Goal: Task Accomplishment & Management: Complete application form

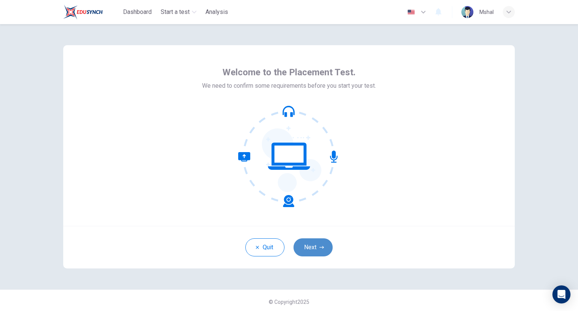
click at [321, 251] on button "Next" at bounding box center [313, 247] width 39 height 18
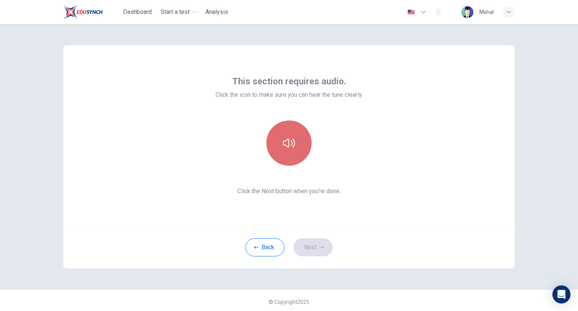
click at [289, 140] on icon "button" at bounding box center [289, 143] width 12 height 9
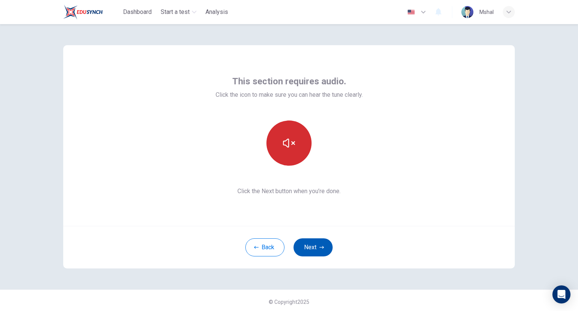
click at [310, 253] on button "Next" at bounding box center [313, 247] width 39 height 18
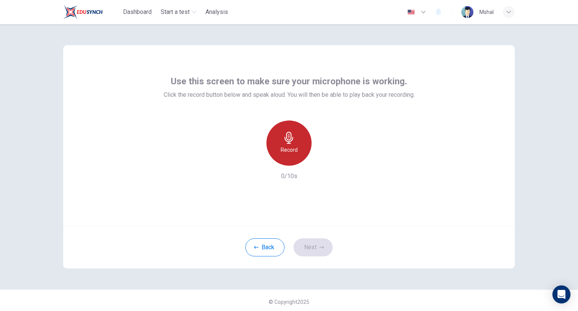
click at [288, 159] on div "Record" at bounding box center [289, 143] width 45 height 45
click at [288, 159] on div "Stop" at bounding box center [289, 143] width 45 height 45
click at [288, 159] on div "Record" at bounding box center [289, 143] width 45 height 45
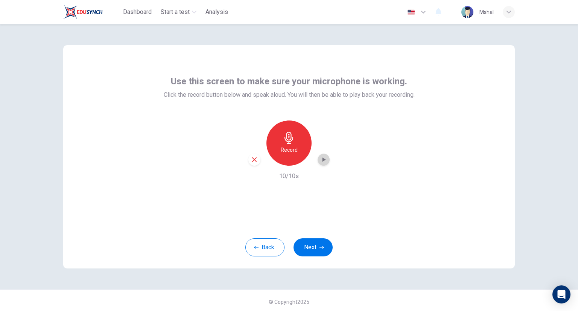
click at [320, 163] on icon "button" at bounding box center [324, 160] width 8 height 8
click at [310, 247] on button "Next" at bounding box center [313, 247] width 39 height 18
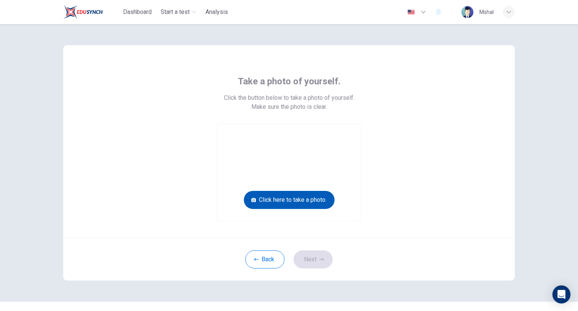
click at [299, 197] on button "Click here to take a photo" at bounding box center [289, 200] width 91 height 18
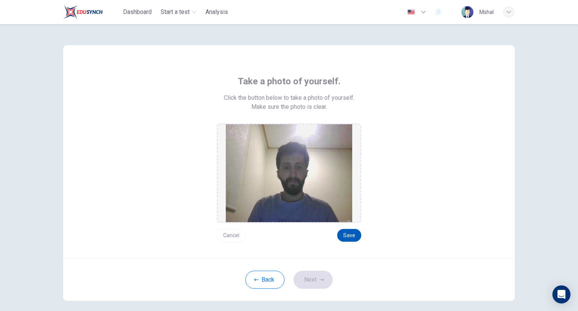
click at [351, 238] on button "Save" at bounding box center [349, 235] width 24 height 13
click at [313, 279] on button "Next" at bounding box center [313, 280] width 39 height 18
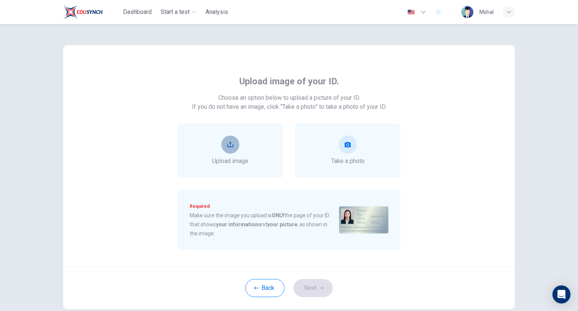
click at [222, 149] on button "upload" at bounding box center [230, 145] width 18 height 18
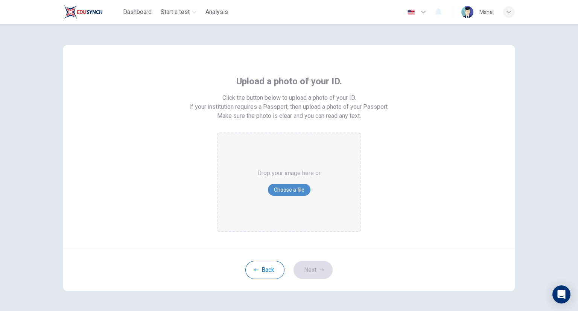
click at [289, 186] on button "Choose a file" at bounding box center [289, 190] width 43 height 12
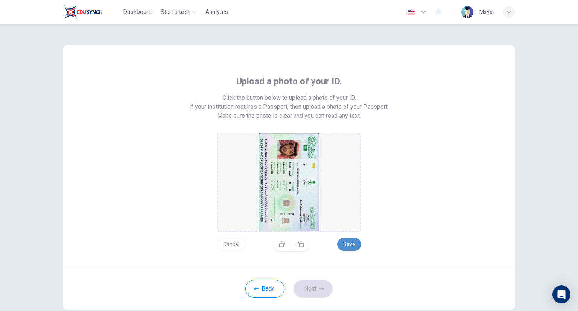
click at [354, 246] on button "Save" at bounding box center [349, 244] width 24 height 13
click at [312, 286] on button "Next" at bounding box center [313, 289] width 39 height 18
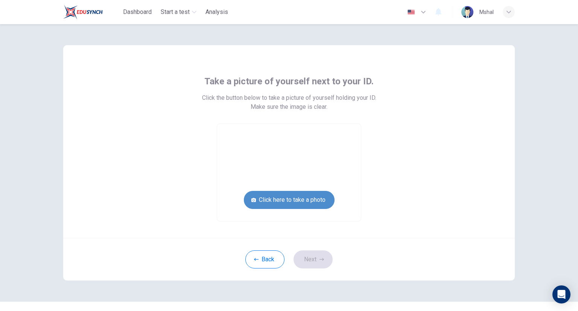
click at [284, 204] on button "Click here to take a photo" at bounding box center [289, 200] width 91 height 18
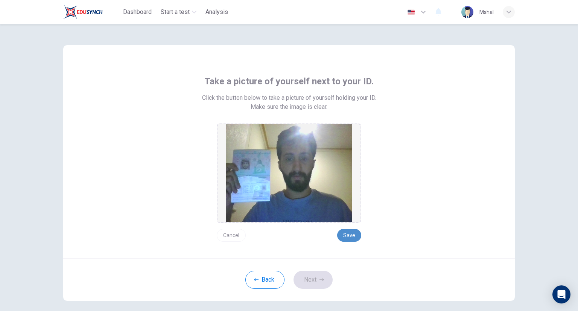
click at [352, 235] on button "Save" at bounding box center [349, 235] width 24 height 13
click at [315, 279] on button "Next" at bounding box center [313, 280] width 39 height 18
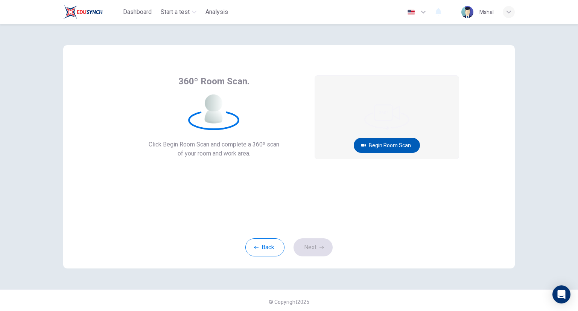
click at [383, 143] on button "Begin Room Scan" at bounding box center [387, 145] width 66 height 15
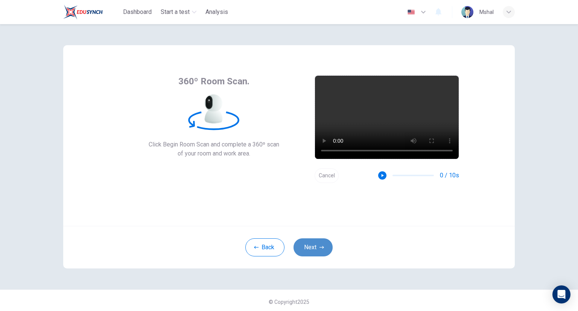
click at [317, 248] on button "Next" at bounding box center [313, 247] width 39 height 18
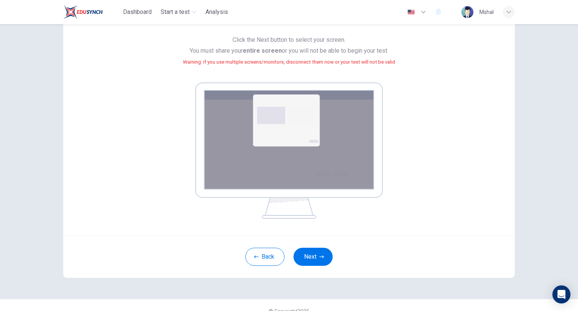
scroll to position [80, 0]
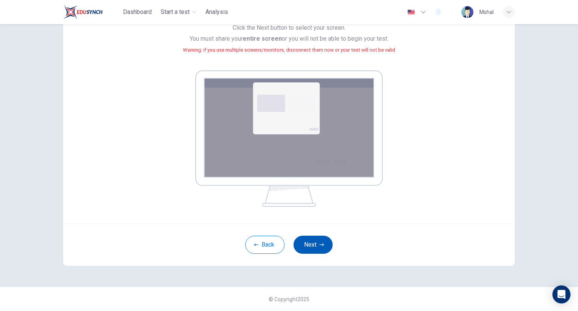
click at [311, 250] on button "Next" at bounding box center [313, 245] width 39 height 18
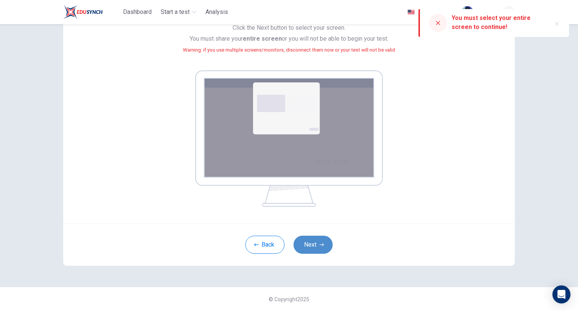
click at [325, 248] on button "Next" at bounding box center [313, 245] width 39 height 18
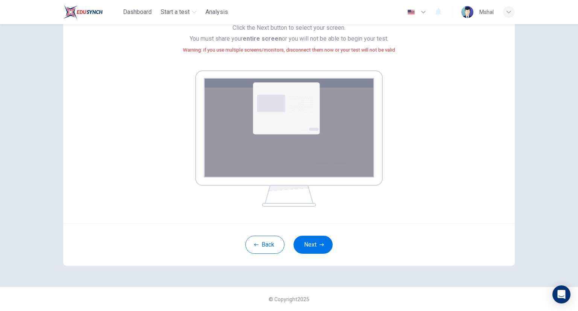
scroll to position [3, 0]
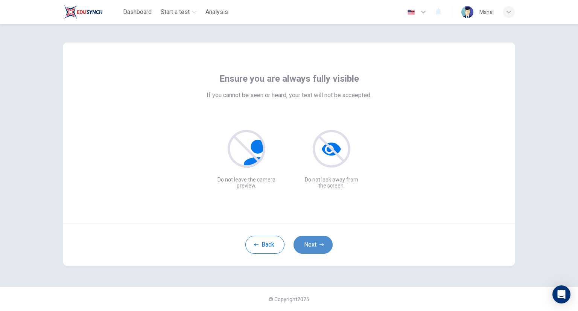
click at [308, 237] on button "Next" at bounding box center [313, 245] width 39 height 18
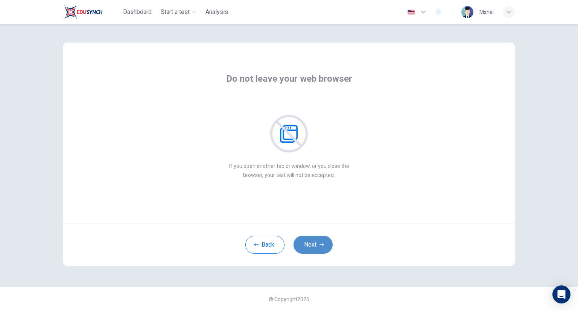
click at [308, 237] on button "Next" at bounding box center [313, 245] width 39 height 18
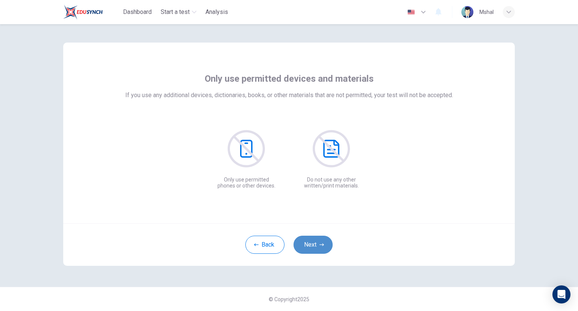
click at [308, 239] on button "Next" at bounding box center [313, 245] width 39 height 18
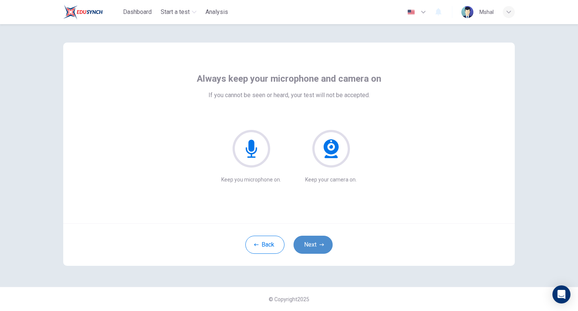
click at [308, 239] on button "Next" at bounding box center [313, 245] width 39 height 18
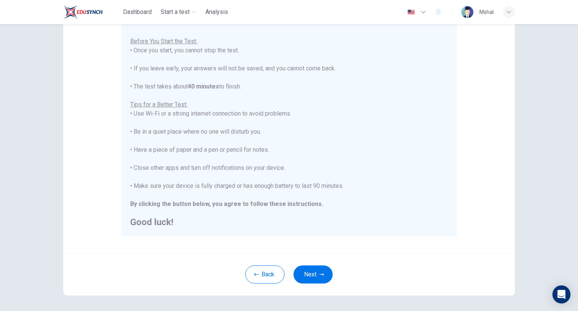
scroll to position [93, 0]
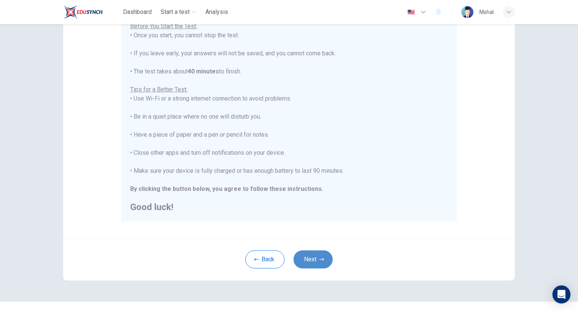
click at [327, 255] on button "Next" at bounding box center [313, 259] width 39 height 18
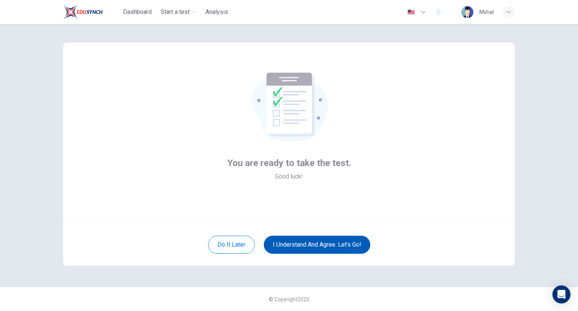
scroll to position [3, 0]
click at [315, 248] on button "I understand and agree. Let’s go!" at bounding box center [317, 245] width 107 height 18
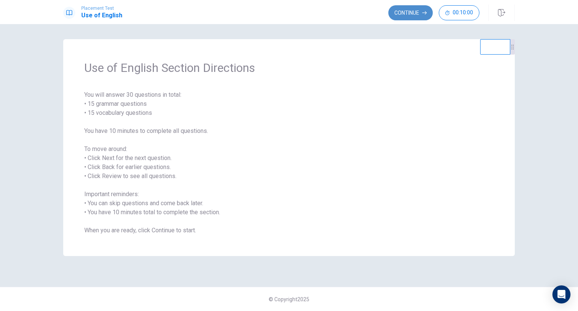
click at [402, 13] on button "Continue" at bounding box center [411, 12] width 44 height 15
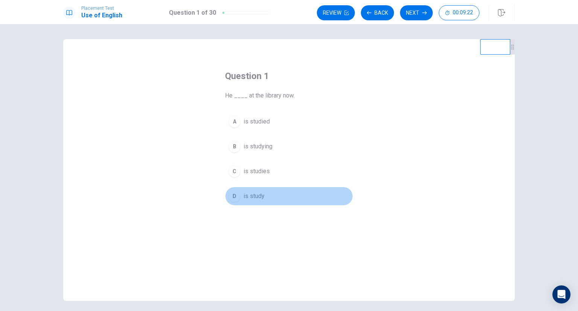
click at [232, 195] on div "D" at bounding box center [235, 196] width 12 height 12
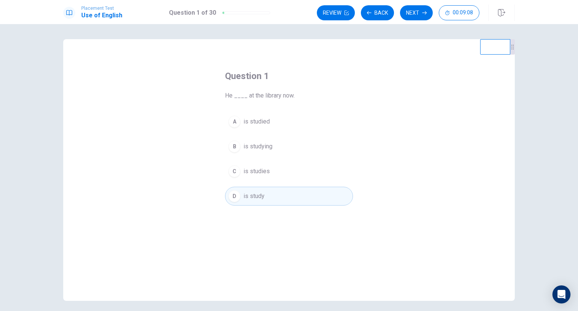
click at [234, 196] on div "D" at bounding box center [235, 196] width 12 height 12
click at [419, 14] on button "Next" at bounding box center [416, 12] width 33 height 15
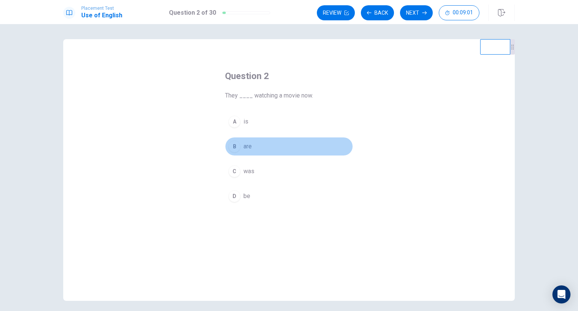
click at [229, 147] on div "B" at bounding box center [235, 146] width 12 height 12
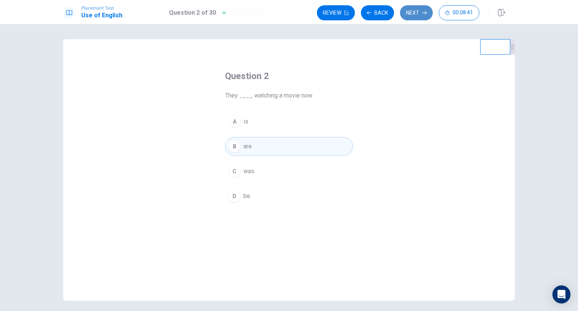
click at [418, 15] on button "Next" at bounding box center [416, 12] width 33 height 15
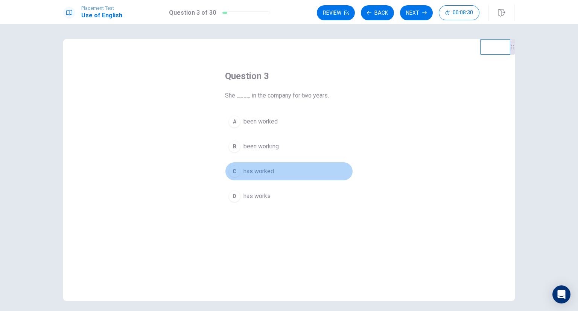
click at [234, 172] on div "C" at bounding box center [235, 171] width 12 height 12
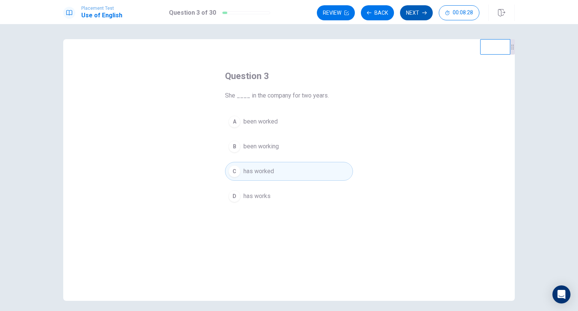
click at [412, 14] on button "Next" at bounding box center [416, 12] width 33 height 15
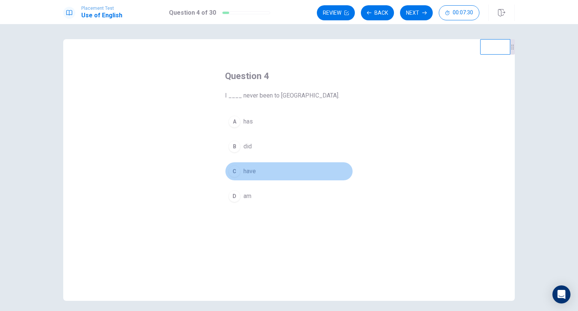
click at [236, 171] on div "C" at bounding box center [235, 171] width 12 height 12
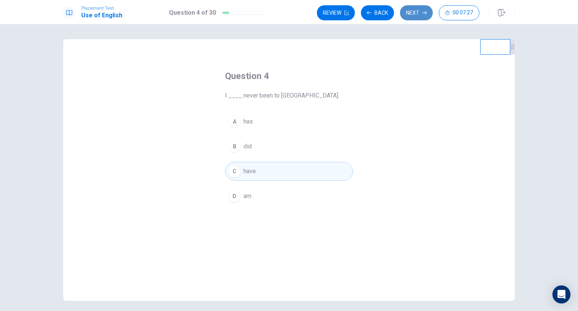
click at [421, 13] on button "Next" at bounding box center [416, 12] width 33 height 15
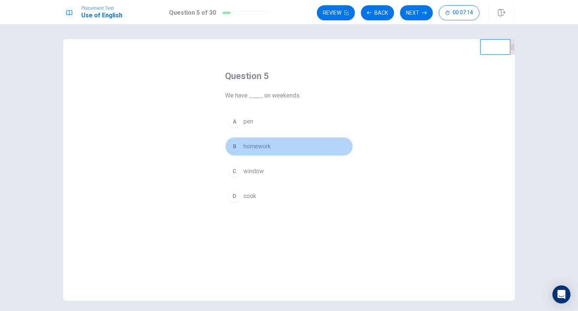
click at [235, 146] on div "B" at bounding box center [235, 146] width 12 height 12
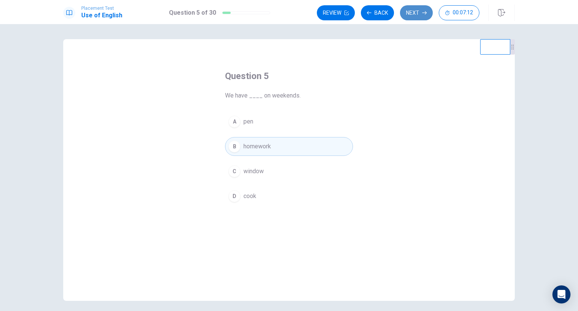
click at [418, 15] on button "Next" at bounding box center [416, 12] width 33 height 15
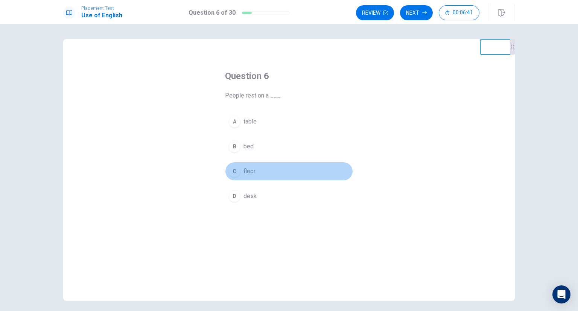
click at [231, 168] on div "C" at bounding box center [235, 171] width 12 height 12
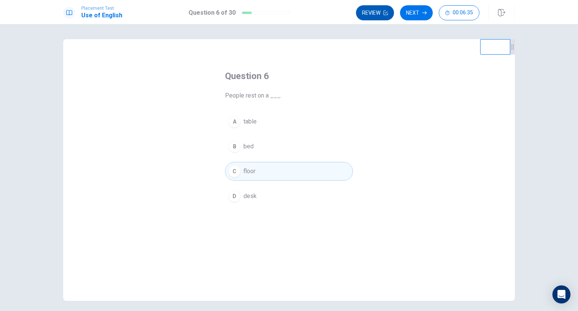
click at [375, 9] on button "Review" at bounding box center [375, 12] width 38 height 15
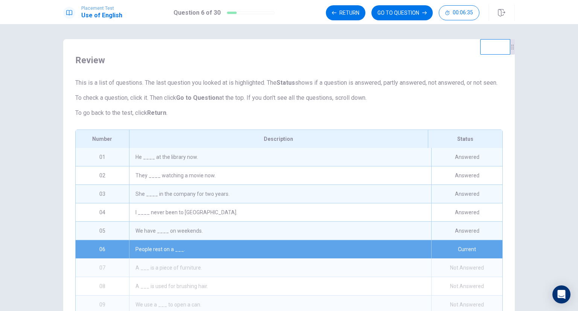
scroll to position [18, 0]
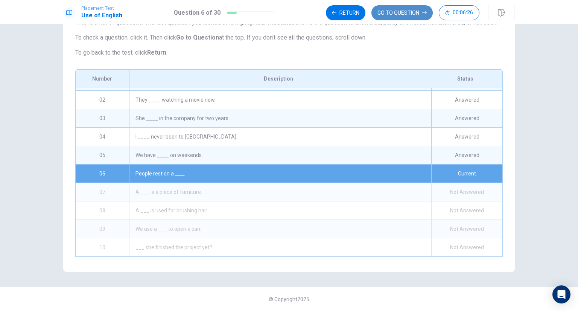
click at [417, 13] on button "GO TO QUESTION" at bounding box center [402, 12] width 61 height 15
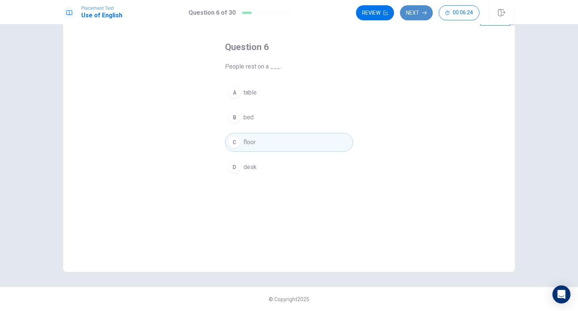
click at [421, 14] on button "Next" at bounding box center [416, 12] width 33 height 15
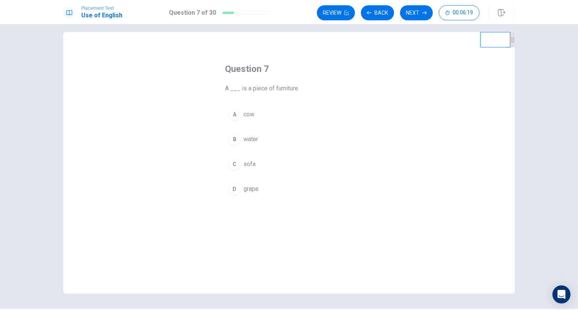
scroll to position [3, 0]
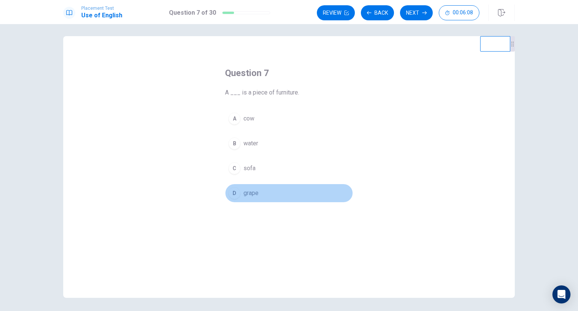
click at [232, 189] on div "D" at bounding box center [235, 193] width 12 height 12
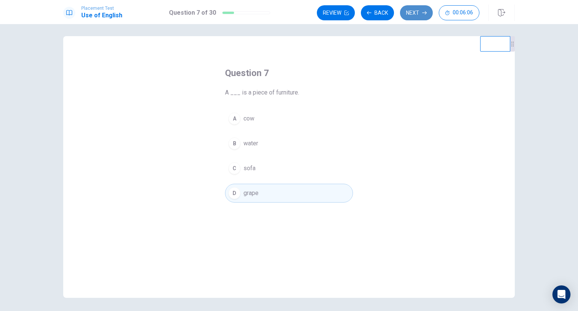
click at [415, 16] on button "Next" at bounding box center [416, 12] width 33 height 15
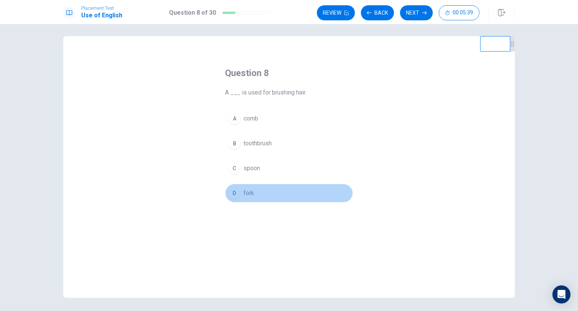
click at [232, 191] on div "D" at bounding box center [235, 193] width 12 height 12
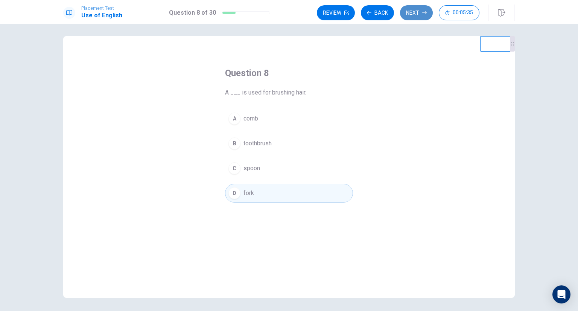
click at [410, 15] on button "Next" at bounding box center [416, 12] width 33 height 15
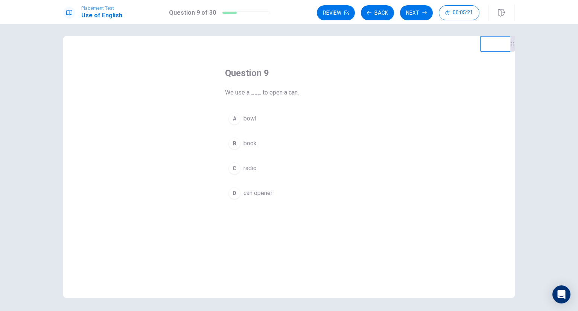
click at [232, 144] on div "B" at bounding box center [235, 143] width 12 height 12
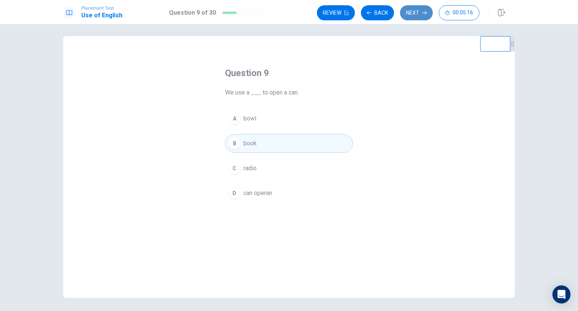
click at [422, 14] on button "Next" at bounding box center [416, 12] width 33 height 15
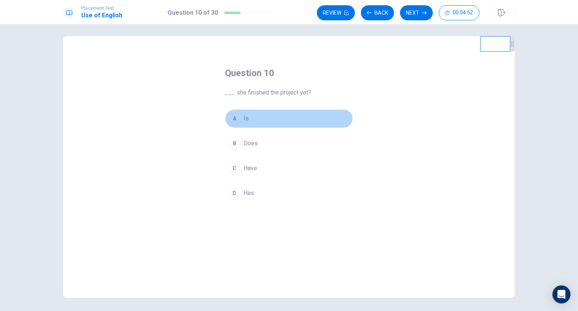
click at [235, 121] on div "A" at bounding box center [235, 119] width 12 height 12
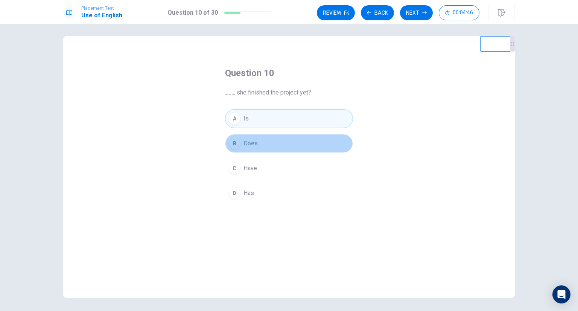
click at [232, 147] on div "B" at bounding box center [235, 143] width 12 height 12
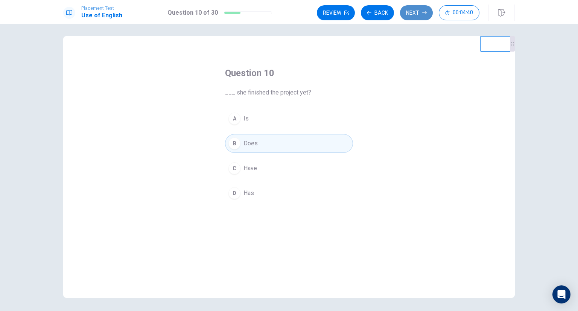
click at [418, 12] on button "Next" at bounding box center [416, 12] width 33 height 15
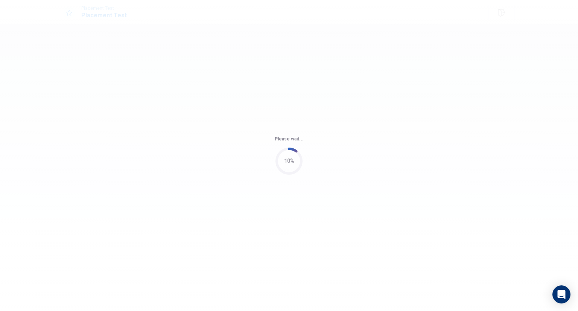
scroll to position [0, 0]
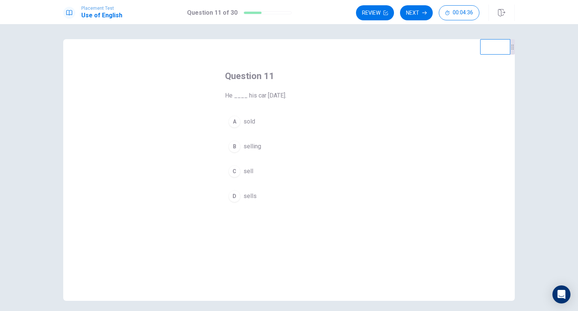
drag, startPoint x: 319, startPoint y: 205, endPoint x: 272, endPoint y: 148, distance: 74.3
click at [272, 148] on div "Question 11 He ____ his car [DATE]. A sold B selling C sell D sells" at bounding box center [289, 138] width 158 height 160
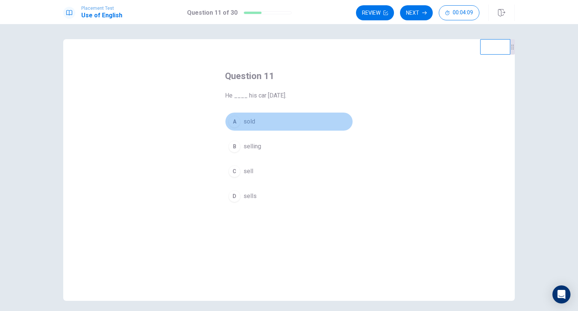
click at [232, 122] on div "A" at bounding box center [235, 122] width 12 height 12
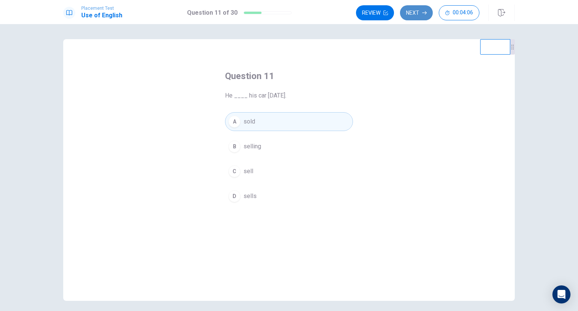
click at [423, 13] on icon "button" at bounding box center [425, 13] width 5 height 5
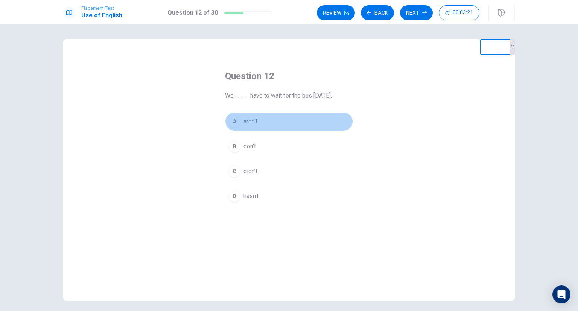
click at [235, 124] on div "A" at bounding box center [235, 122] width 12 height 12
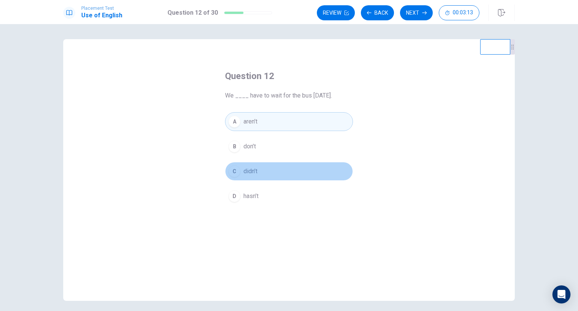
click at [232, 172] on div "C" at bounding box center [235, 171] width 12 height 12
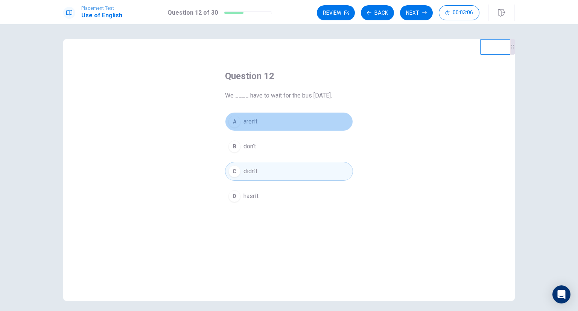
click at [230, 122] on div "A" at bounding box center [235, 122] width 12 height 12
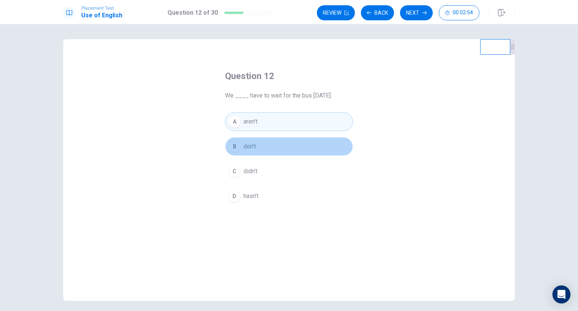
click at [233, 149] on div "B" at bounding box center [235, 146] width 12 height 12
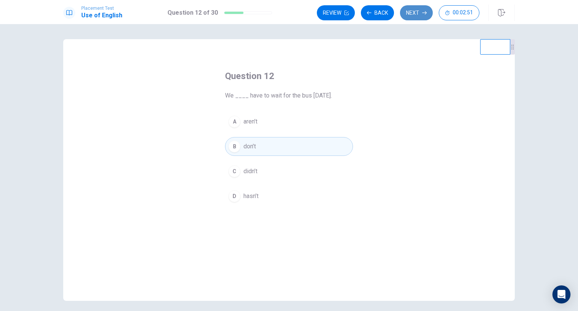
click at [427, 14] on icon "button" at bounding box center [425, 13] width 5 height 5
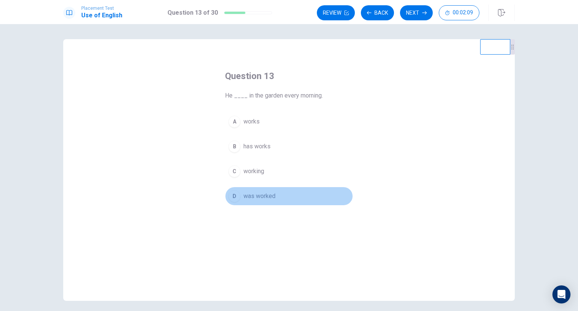
click at [250, 198] on span "was worked" at bounding box center [260, 196] width 32 height 9
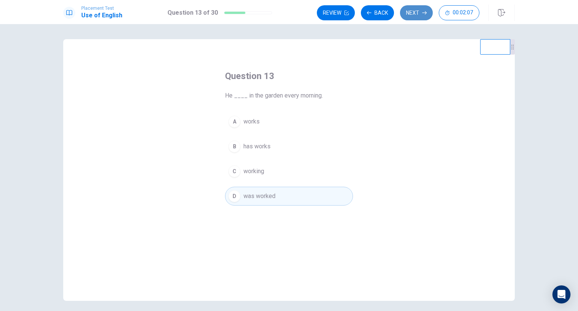
click at [414, 8] on button "Next" at bounding box center [416, 12] width 33 height 15
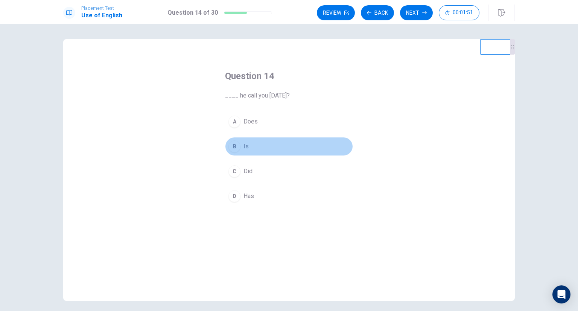
click at [234, 149] on div "B" at bounding box center [235, 146] width 12 height 12
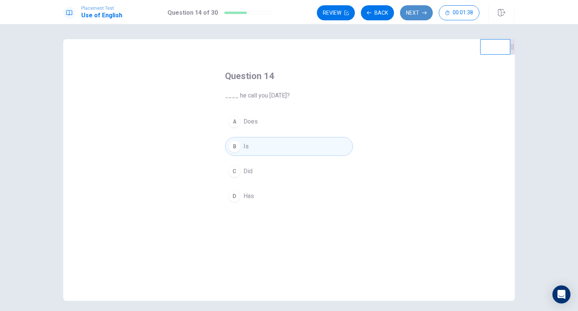
click at [406, 11] on button "Next" at bounding box center [416, 12] width 33 height 15
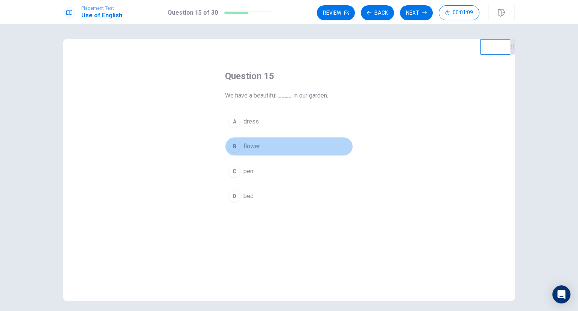
click at [233, 147] on div "B" at bounding box center [235, 146] width 12 height 12
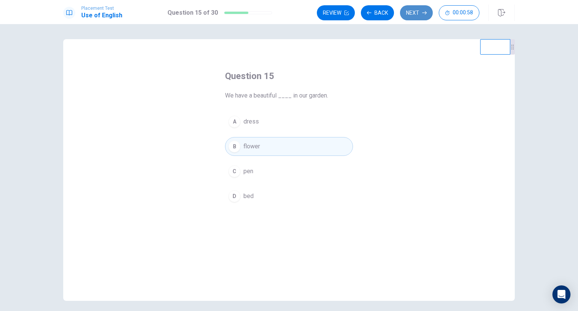
click at [413, 8] on button "Next" at bounding box center [416, 12] width 33 height 15
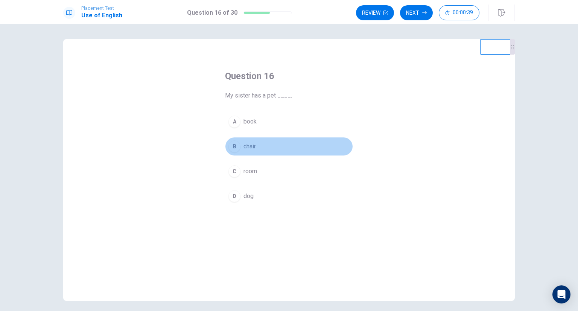
click at [232, 148] on div "B" at bounding box center [235, 146] width 12 height 12
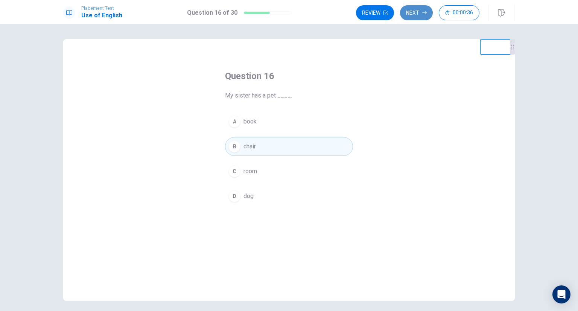
click at [419, 12] on button "Next" at bounding box center [416, 12] width 33 height 15
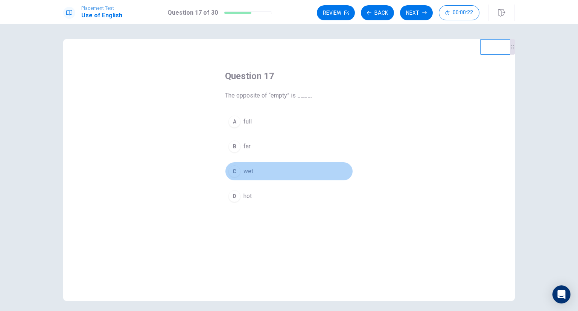
click at [232, 172] on div "C" at bounding box center [235, 171] width 12 height 12
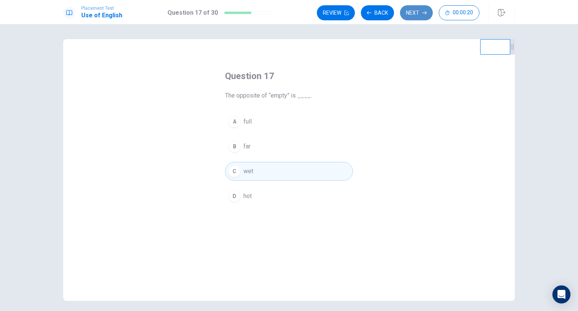
click at [412, 12] on button "Next" at bounding box center [416, 12] width 33 height 15
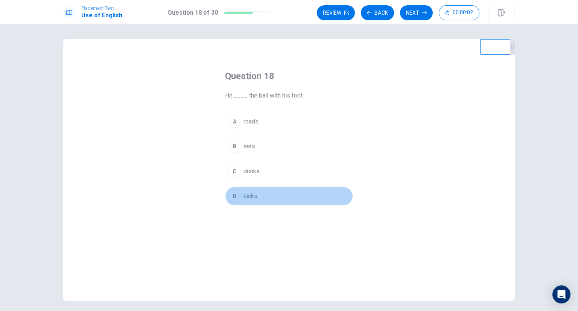
click at [234, 198] on div "D" at bounding box center [235, 196] width 12 height 12
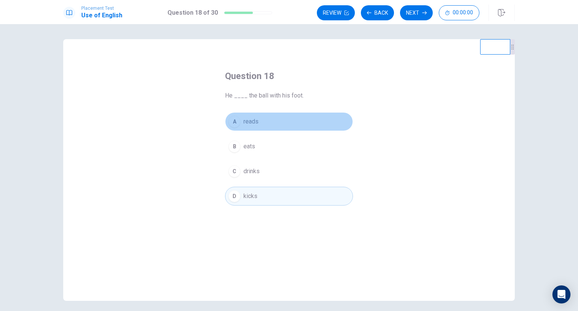
click at [238, 118] on div "A" at bounding box center [235, 122] width 12 height 12
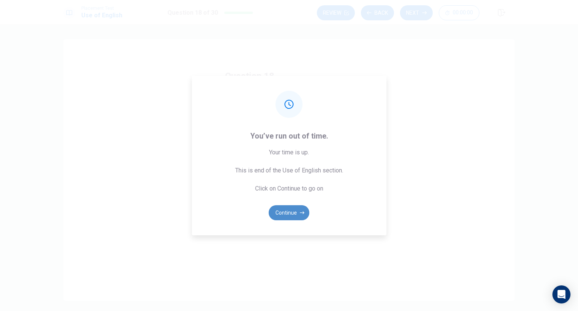
click at [289, 211] on button "Continue" at bounding box center [289, 212] width 41 height 15
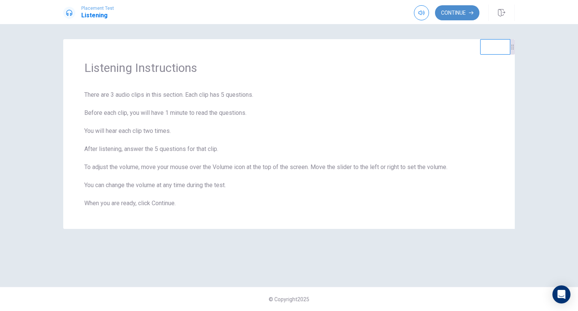
click at [459, 11] on button "Continue" at bounding box center [457, 12] width 44 height 15
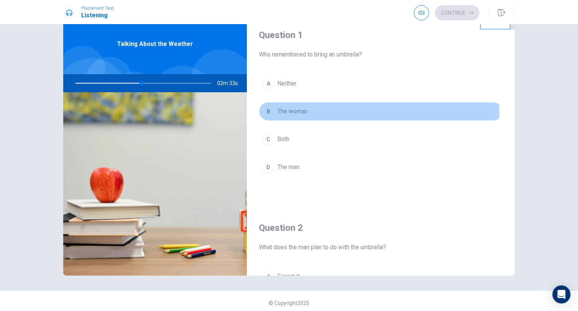
click at [269, 113] on div "B" at bounding box center [268, 111] width 12 height 12
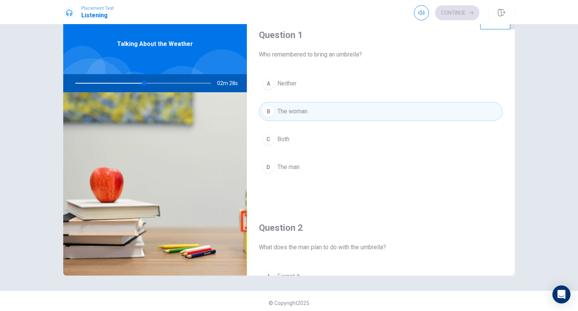
click at [280, 143] on span "Both" at bounding box center [284, 139] width 12 height 9
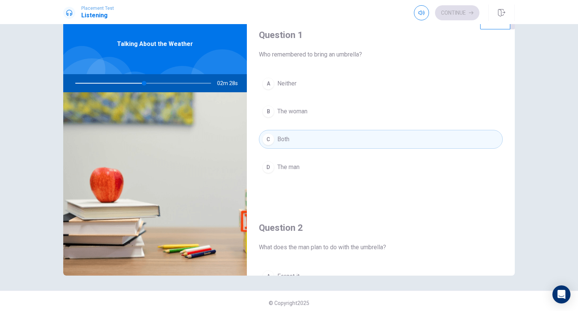
click at [280, 143] on span "Both" at bounding box center [284, 139] width 12 height 9
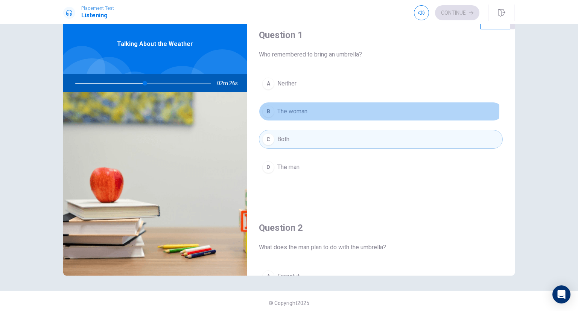
click at [307, 107] on button "B The woman" at bounding box center [381, 111] width 244 height 19
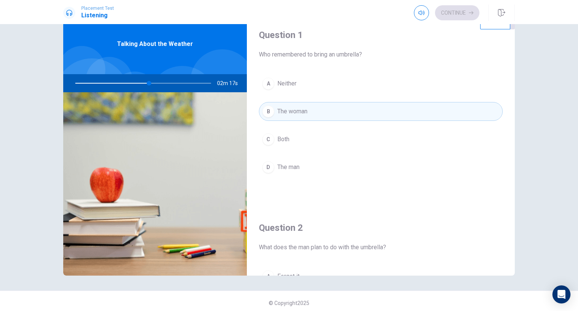
scroll to position [8, 0]
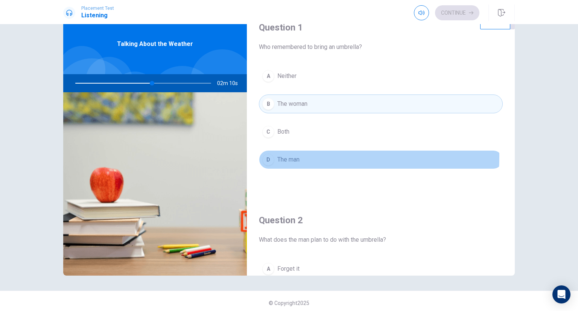
click at [269, 156] on div "D" at bounding box center [268, 160] width 12 height 12
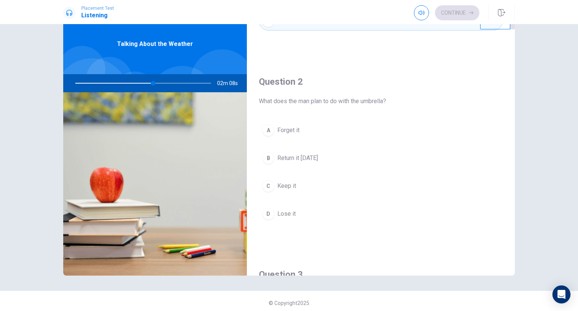
scroll to position [170, 0]
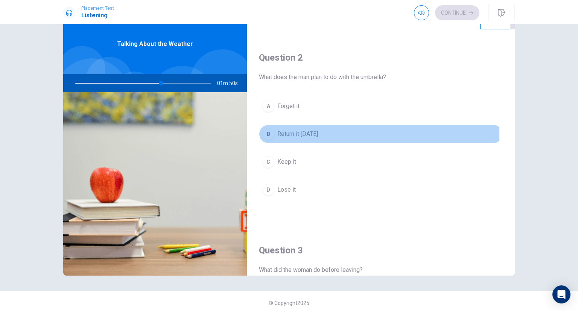
click at [278, 134] on span "Return it [DATE]" at bounding box center [298, 134] width 41 height 9
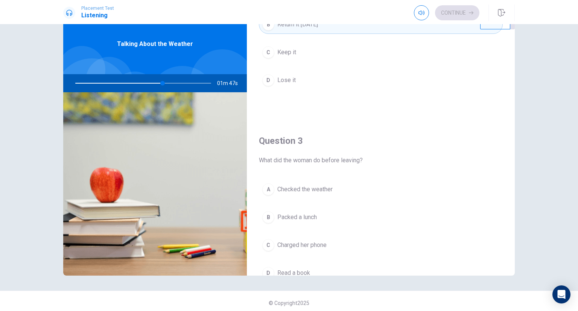
scroll to position [281, 0]
drag, startPoint x: 160, startPoint y: 84, endPoint x: 134, endPoint y: 82, distance: 26.1
click at [134, 82] on div at bounding box center [141, 83] width 151 height 18
click at [507, 146] on div "Question 3 What did the woman do before leaving? A Checked the weather B Packed…" at bounding box center [381, 215] width 268 height 193
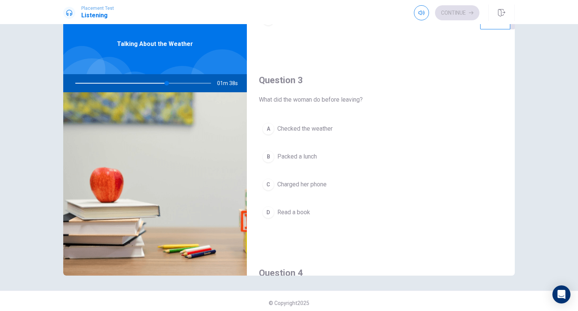
scroll to position [343, 0]
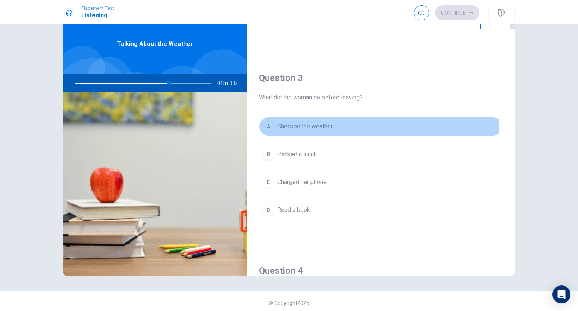
click at [278, 123] on span "Checked the weather" at bounding box center [305, 126] width 55 height 9
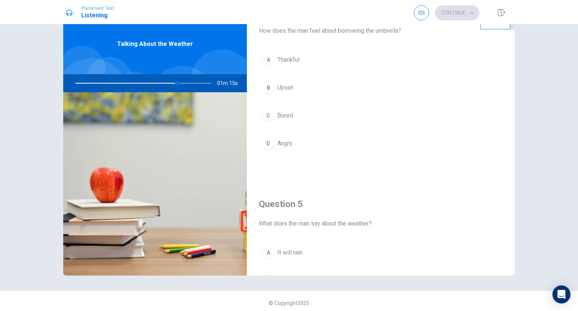
scroll to position [604, 0]
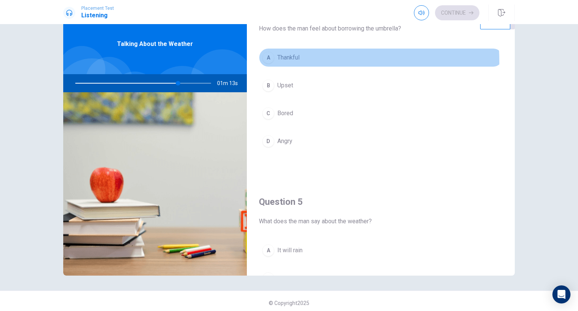
click at [266, 60] on div "A" at bounding box center [268, 58] width 12 height 12
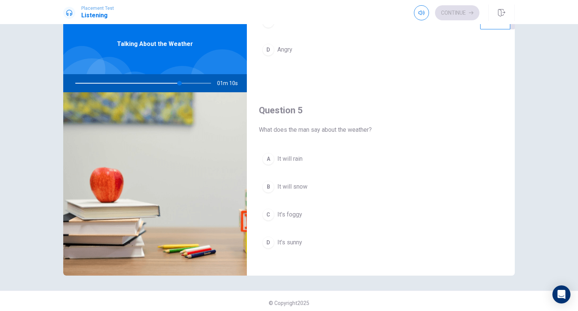
scroll to position [699, 0]
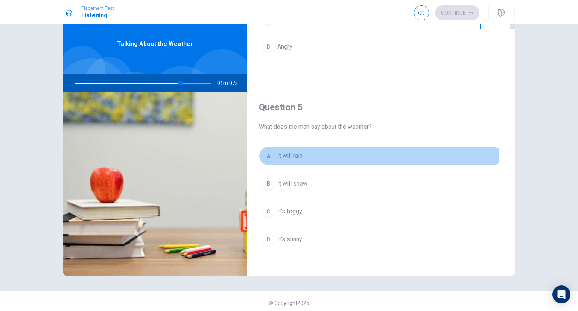
click at [265, 154] on div "A" at bounding box center [268, 156] width 12 height 12
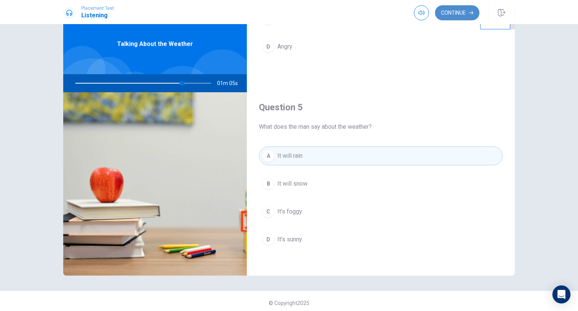
click at [461, 15] on button "Continue" at bounding box center [457, 12] width 44 height 15
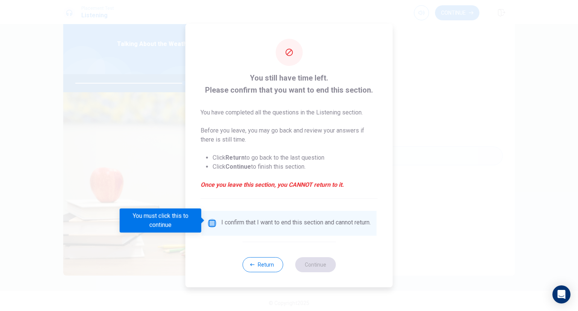
click at [210, 219] on input "You must click this to continue" at bounding box center [212, 223] width 9 height 9
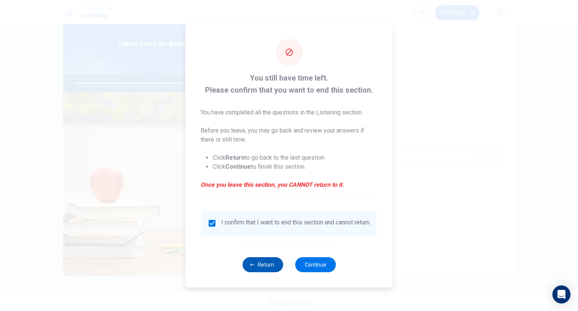
click at [268, 272] on button "Return" at bounding box center [263, 264] width 41 height 15
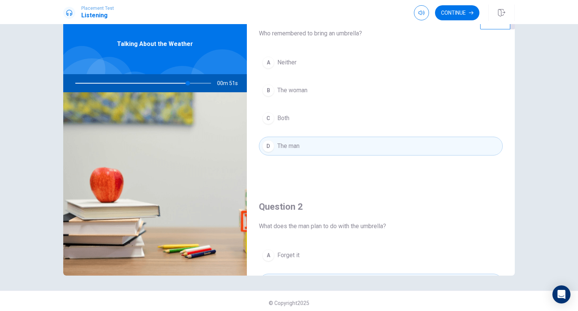
scroll to position [0, 0]
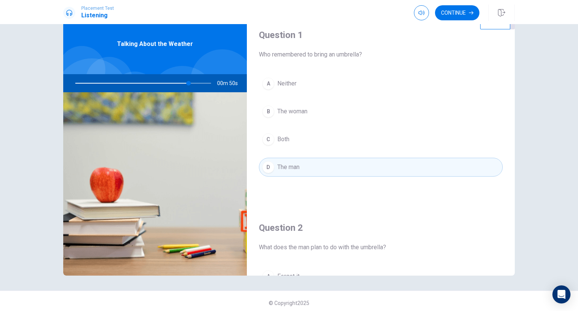
drag, startPoint x: 513, startPoint y: 244, endPoint x: 493, endPoint y: 35, distance: 210.3
click at [496, 35] on div "Question 1 Who remembered to bring an umbrella? A Neither B The woman C Both D …" at bounding box center [289, 145] width 452 height 262
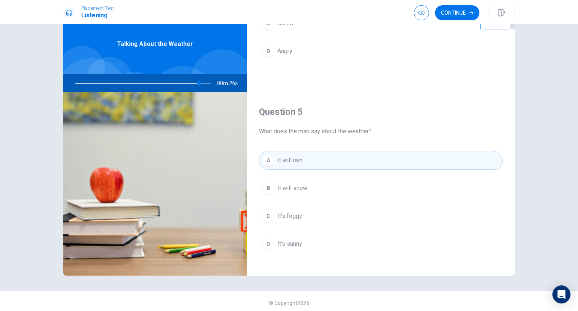
scroll to position [699, 0]
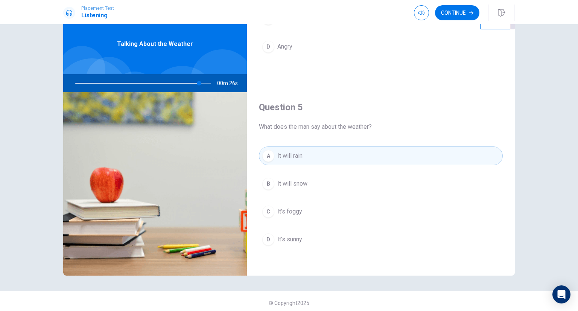
drag, startPoint x: 513, startPoint y: 84, endPoint x: 490, endPoint y: 286, distance: 203.6
click at [490, 286] on div "Question 1 Who remembered to bring an umbrella? A Neither B The woman C Both D …" at bounding box center [289, 167] width 578 height 287
click at [446, 14] on button "Continue" at bounding box center [457, 12] width 44 height 15
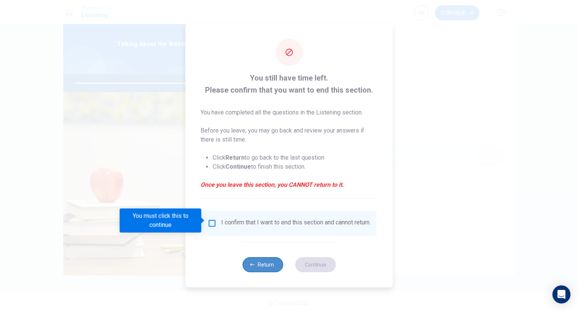
click at [256, 271] on button "Return" at bounding box center [263, 264] width 41 height 15
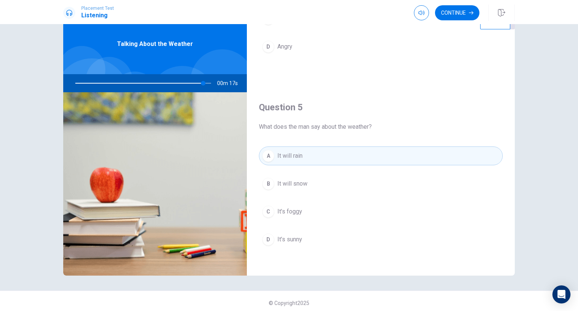
drag, startPoint x: 324, startPoint y: 198, endPoint x: 319, endPoint y: 193, distance: 6.4
type input "0"
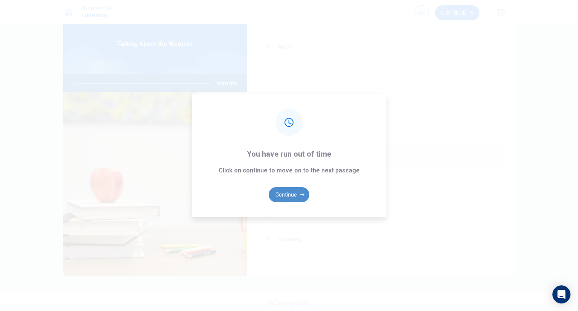
click at [291, 192] on button "Continue" at bounding box center [289, 194] width 41 height 15
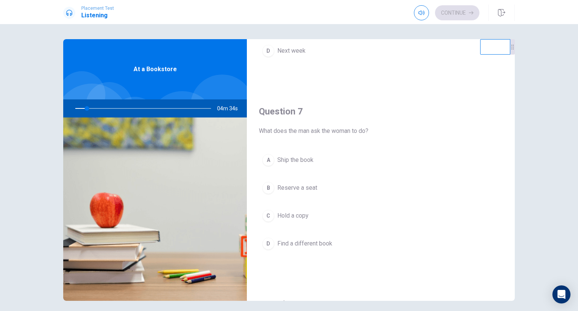
scroll to position [153, 0]
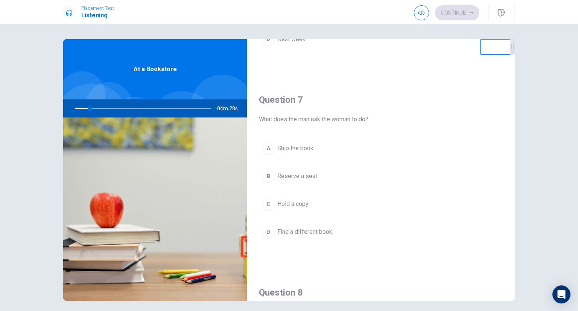
drag, startPoint x: 504, startPoint y: 147, endPoint x: 514, endPoint y: 153, distance: 11.2
click at [514, 153] on div "Question 6 When can the man pick up the book? A [DATE] B Any time this month C …" at bounding box center [289, 170] width 476 height 262
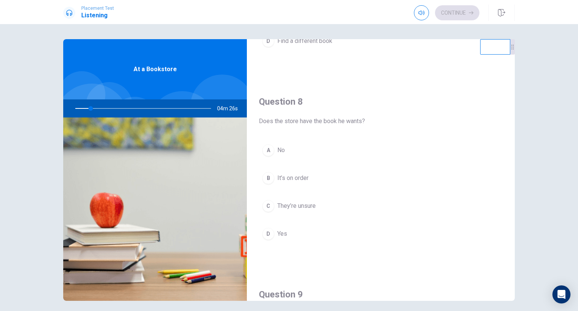
scroll to position [343, 0]
drag, startPoint x: 508, startPoint y: 195, endPoint x: 504, endPoint y: 220, distance: 25.9
click at [504, 220] on div "Question 8 Does the store have the book he wants? A No B It’s on order C They’r…" at bounding box center [381, 177] width 268 height 193
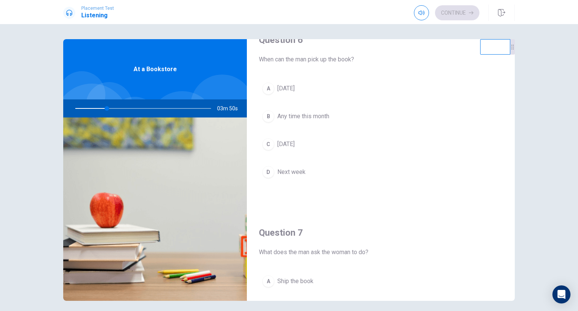
scroll to position [0, 0]
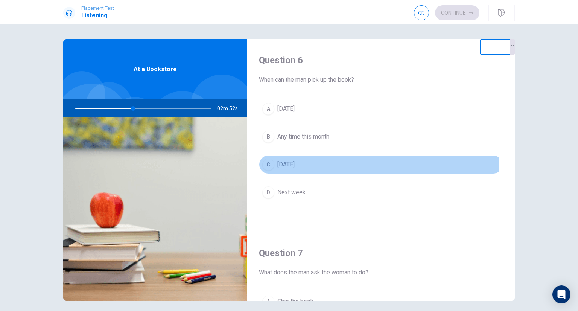
click at [267, 167] on div "C" at bounding box center [268, 165] width 12 height 12
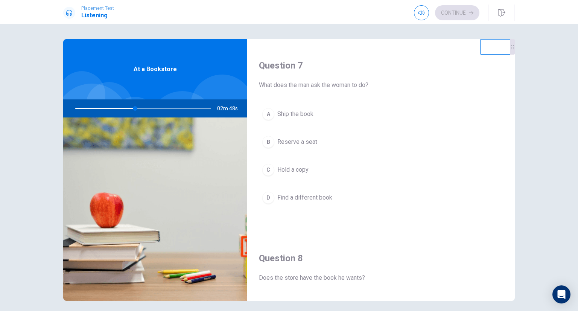
scroll to position [186, 0]
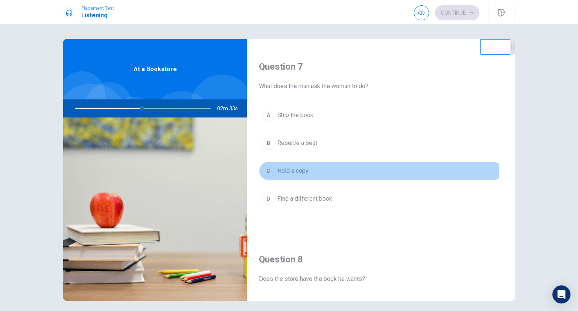
click at [266, 170] on div "C" at bounding box center [268, 171] width 12 height 12
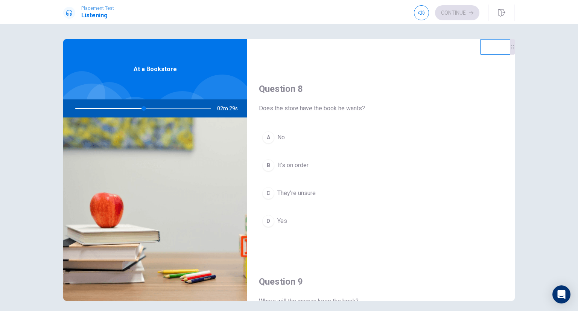
scroll to position [362, 0]
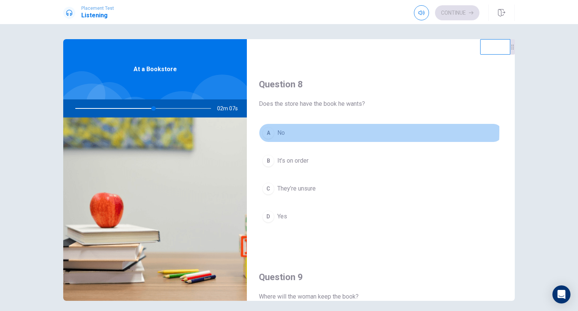
click at [270, 130] on div "A" at bounding box center [268, 133] width 12 height 12
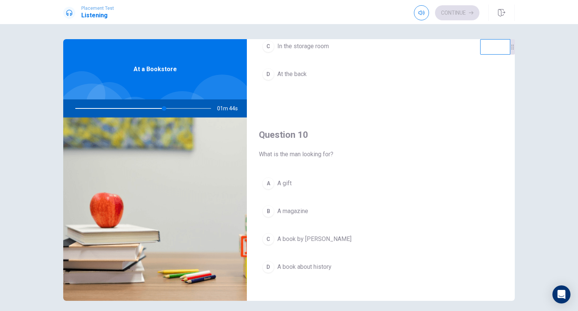
scroll to position [699, 0]
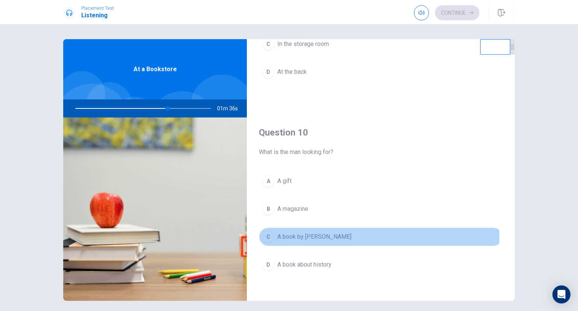
click at [288, 233] on span "A book by [PERSON_NAME]" at bounding box center [315, 236] width 74 height 9
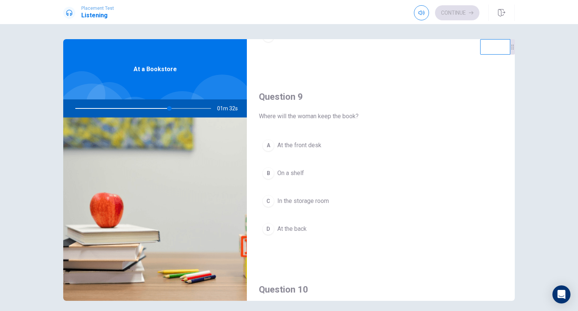
scroll to position [539, 0]
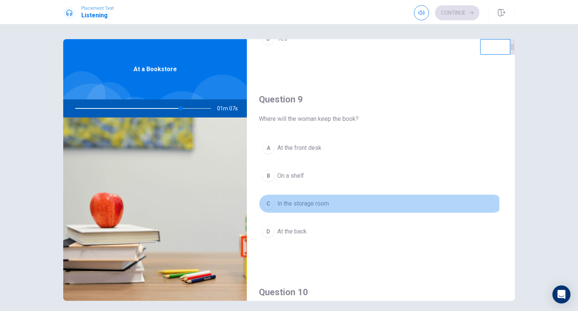
click at [267, 203] on div "C" at bounding box center [268, 204] width 12 height 12
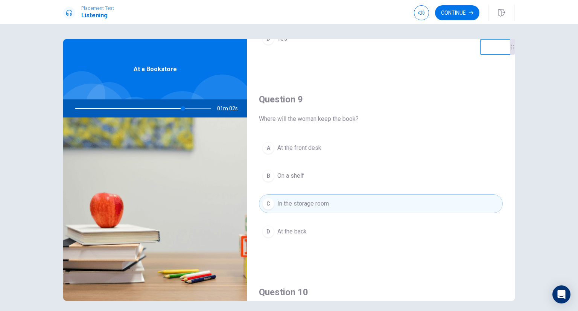
click at [513, 233] on div "Question 6 When can the man pick up the book? A [DATE] B Any time this month C …" at bounding box center [381, 170] width 268 height 262
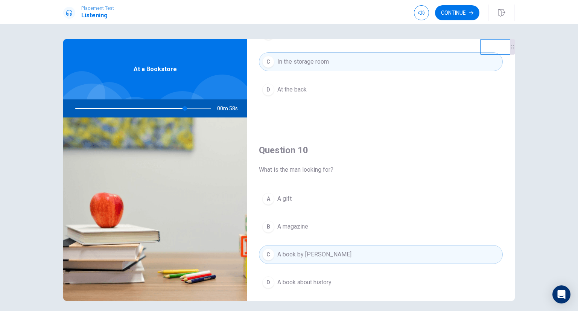
scroll to position [699, 0]
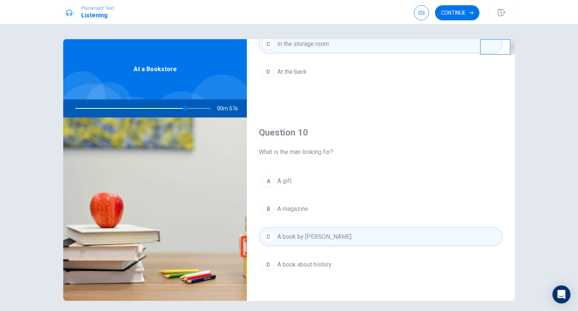
drag, startPoint x: 513, startPoint y: 232, endPoint x: 502, endPoint y: 281, distance: 49.9
click at [502, 281] on div "Question 6 When can the man pick up the book? A [DATE] B Any time this month C …" at bounding box center [381, 170] width 268 height 262
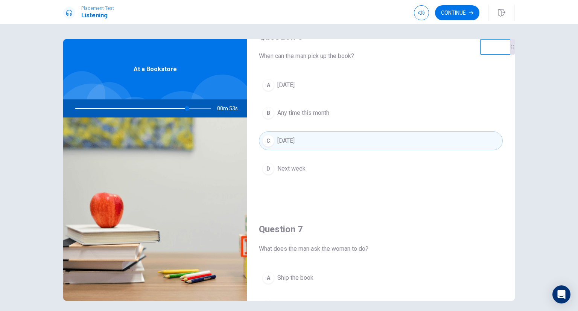
scroll to position [15, 0]
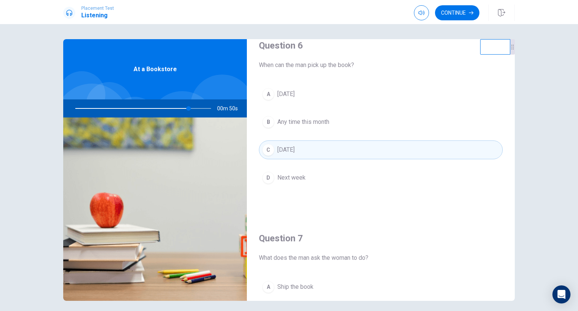
drag, startPoint x: 513, startPoint y: 94, endPoint x: 510, endPoint y: 65, distance: 29.2
click at [510, 65] on div "Question 6 When can the man pick up the book? A [DATE] B Any time this month C …" at bounding box center [289, 170] width 476 height 262
click at [459, 10] on button "Continue" at bounding box center [457, 12] width 44 height 15
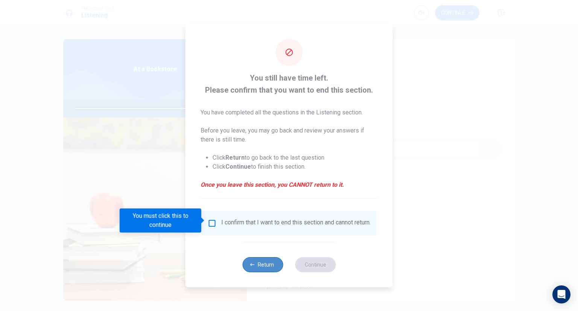
click at [258, 267] on button "Return" at bounding box center [263, 264] width 41 height 15
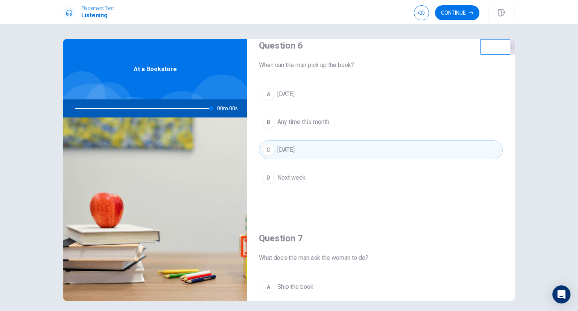
type input "0"
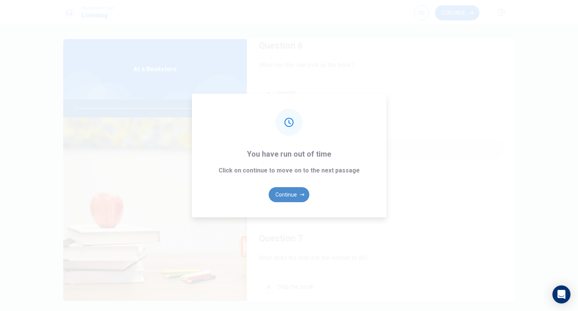
click at [296, 196] on button "Continue" at bounding box center [289, 194] width 41 height 15
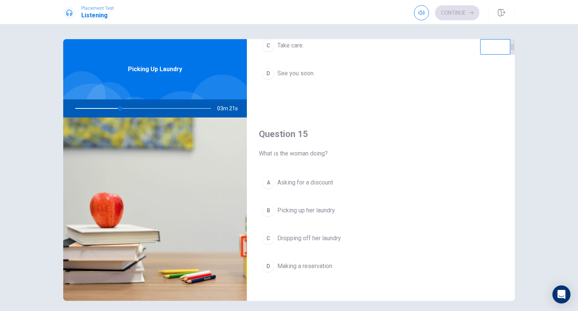
scroll to position [699, 0]
click at [321, 205] on span "Picking up her laundry" at bounding box center [307, 209] width 58 height 9
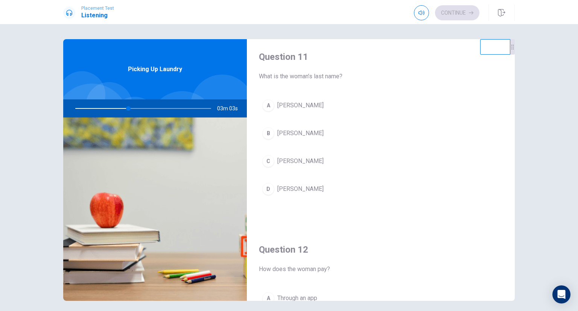
scroll to position [0, 0]
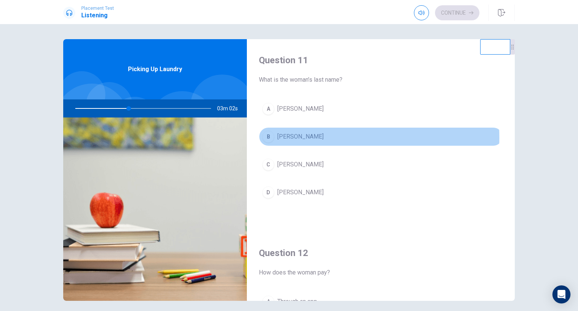
click at [290, 137] on span "[PERSON_NAME]" at bounding box center [301, 136] width 46 height 9
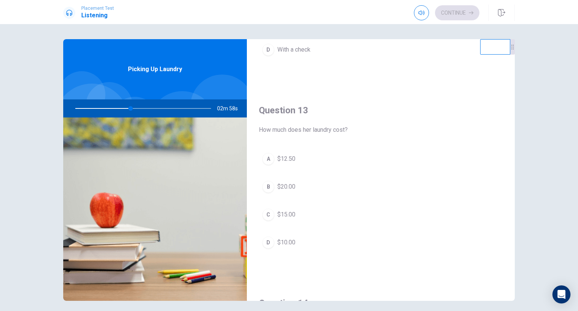
scroll to position [345, 0]
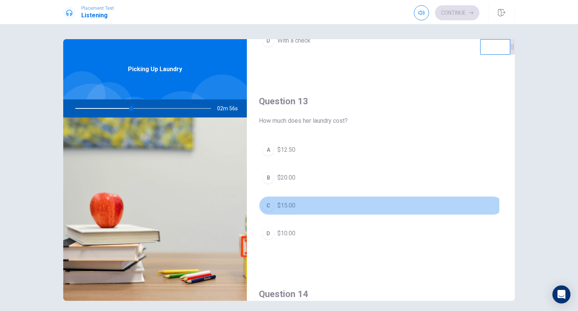
click at [292, 203] on span "$15.00" at bounding box center [287, 205] width 18 height 9
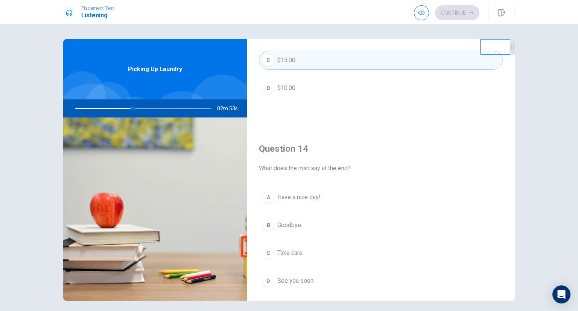
scroll to position [493, 0]
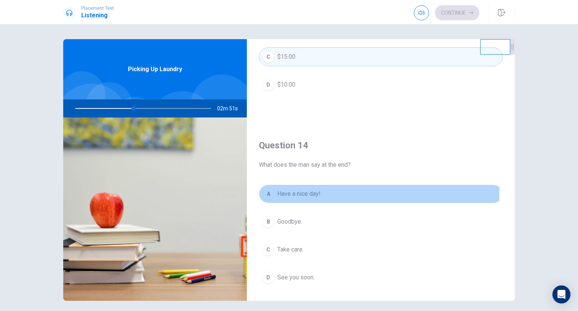
click at [282, 192] on span "Have a nice day!" at bounding box center [299, 193] width 43 height 9
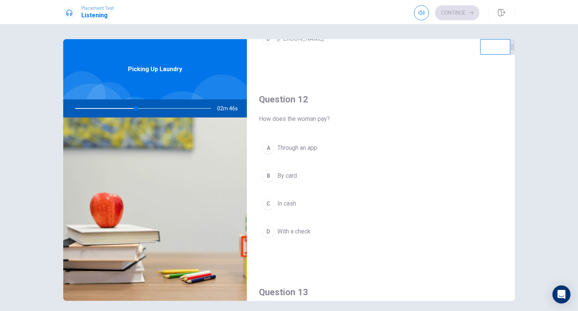
scroll to position [149, 0]
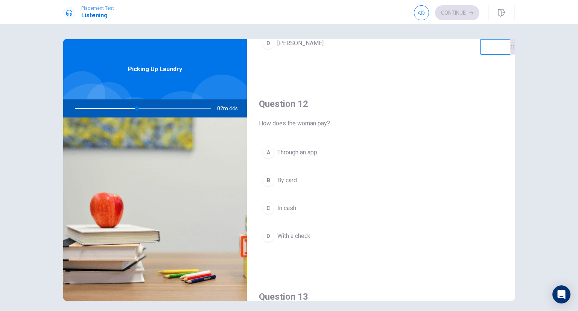
click at [281, 205] on span "In cash" at bounding box center [287, 208] width 19 height 9
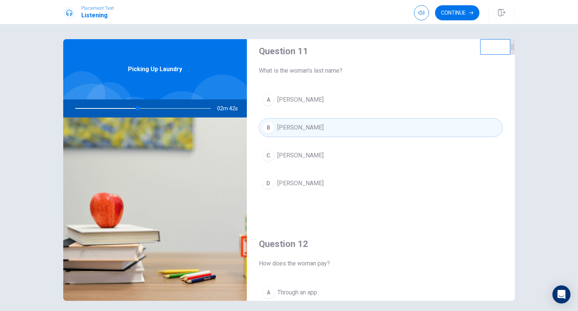
scroll to position [0, 0]
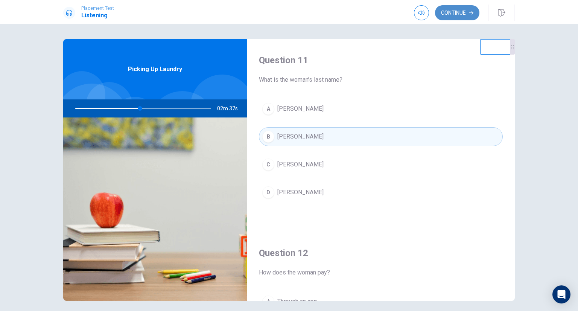
click at [461, 15] on button "Continue" at bounding box center [457, 12] width 44 height 15
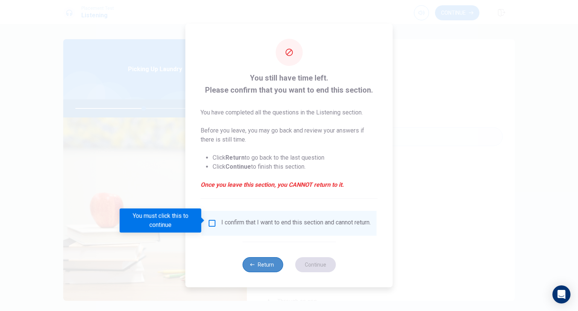
click at [258, 272] on button "Return" at bounding box center [263, 264] width 41 height 15
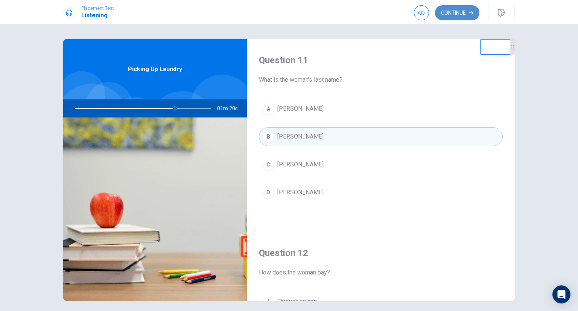
click at [453, 12] on button "Continue" at bounding box center [457, 12] width 44 height 15
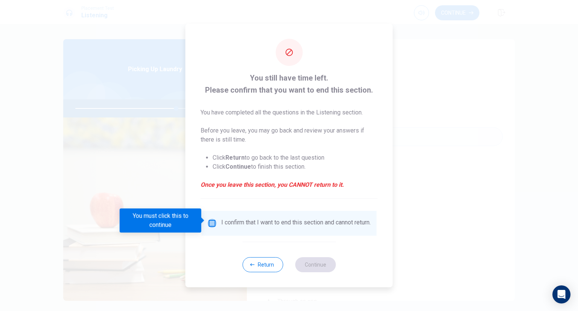
click at [212, 221] on input "You must click this to continue" at bounding box center [212, 223] width 9 height 9
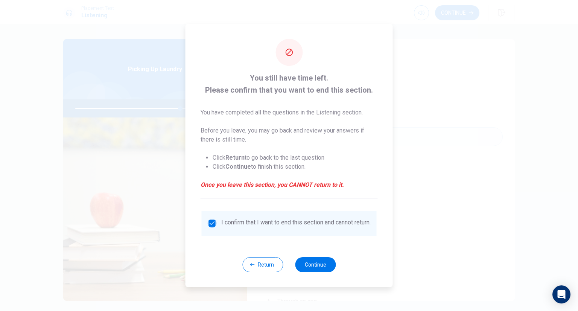
click at [210, 219] on input "checkbox" at bounding box center [212, 223] width 9 height 9
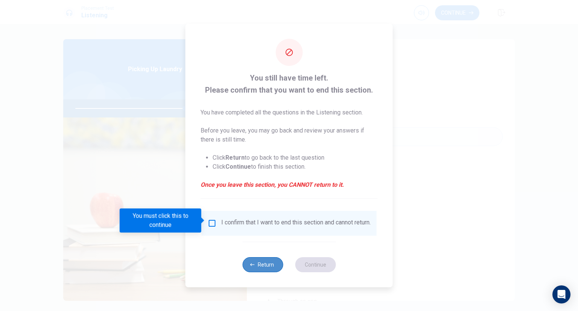
click at [257, 267] on button "Return" at bounding box center [263, 264] width 41 height 15
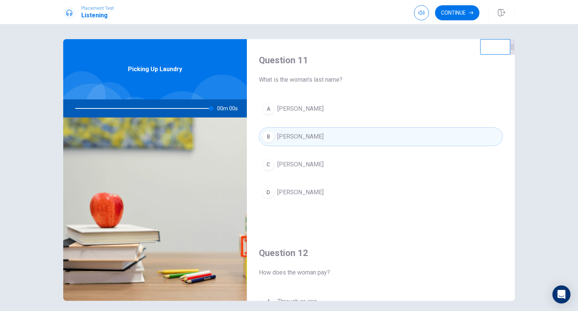
type input "0"
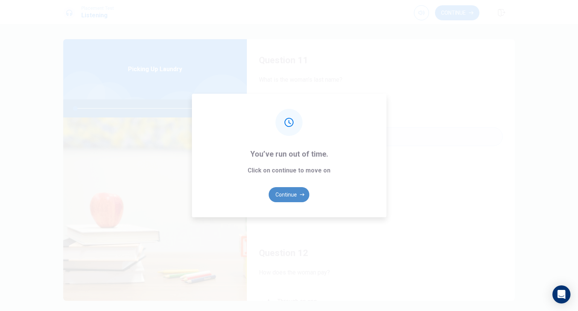
click at [287, 191] on button "Continue" at bounding box center [289, 194] width 41 height 15
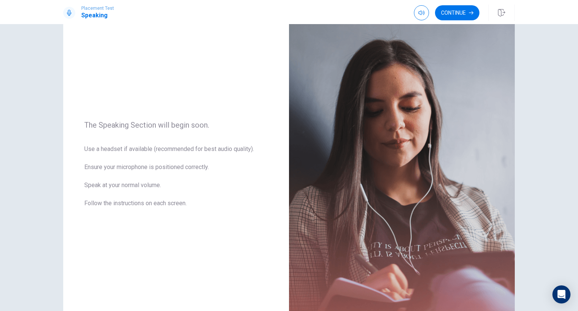
scroll to position [34, 0]
click at [456, 14] on button "Continue" at bounding box center [457, 12] width 44 height 15
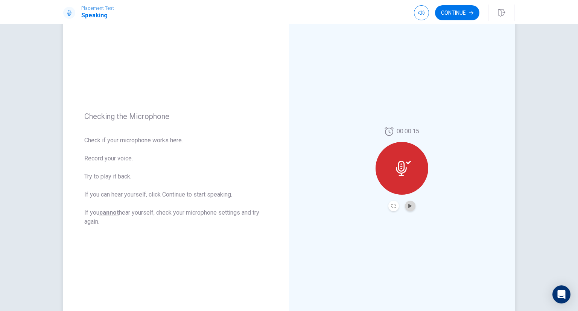
click at [411, 205] on button "Play Audio" at bounding box center [410, 206] width 11 height 11
click at [391, 208] on button "Record Again" at bounding box center [394, 206] width 11 height 11
click at [409, 208] on icon "Play Audio" at bounding box center [410, 206] width 5 height 5
click at [463, 15] on button "Continue" at bounding box center [457, 12] width 44 height 15
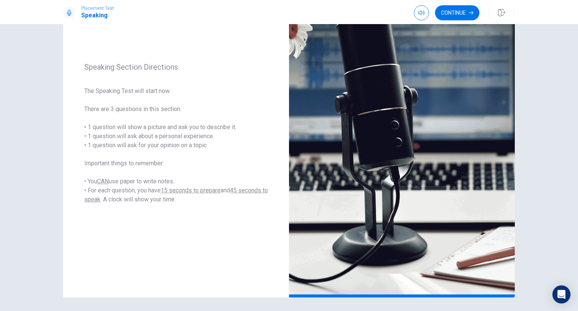
scroll to position [72, 0]
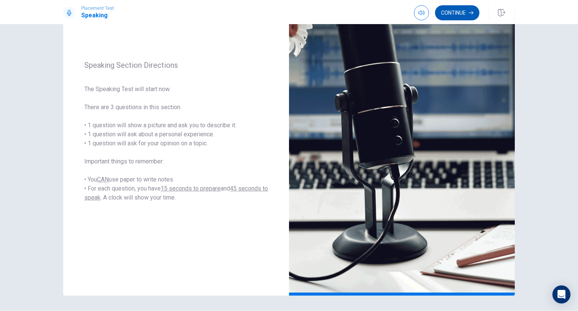
click at [453, 12] on button "Continue" at bounding box center [457, 12] width 44 height 15
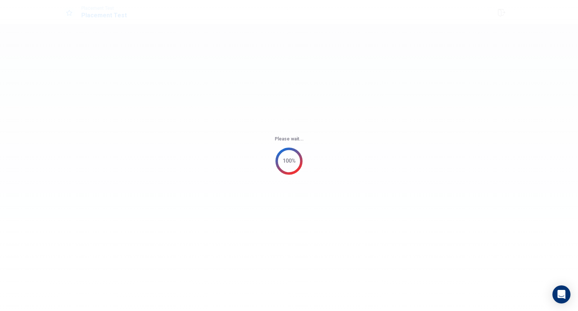
scroll to position [0, 0]
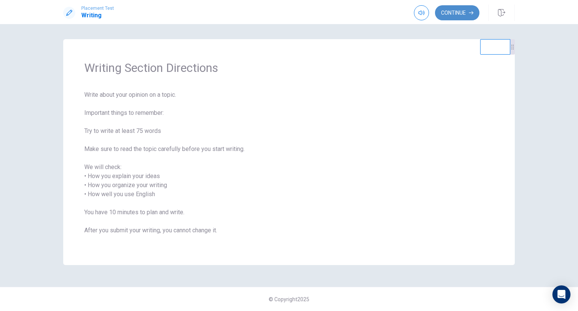
click at [467, 16] on button "Continue" at bounding box center [457, 12] width 44 height 15
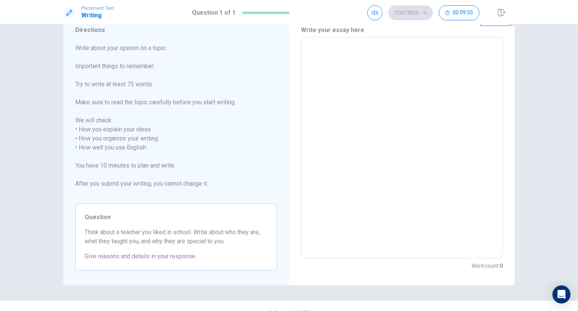
scroll to position [32, 0]
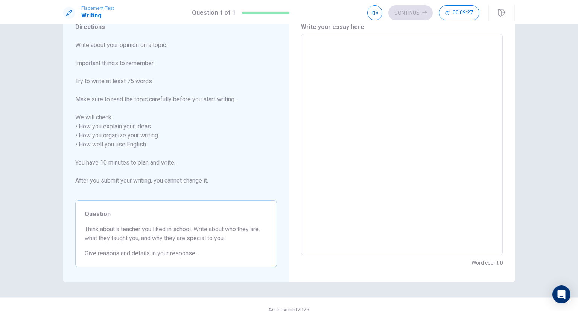
drag, startPoint x: 574, startPoint y: 247, endPoint x: 569, endPoint y: 199, distance: 48.8
click at [569, 199] on div "Directions Write about your opinion on a topic. Important things to remember: T…" at bounding box center [289, 167] width 578 height 287
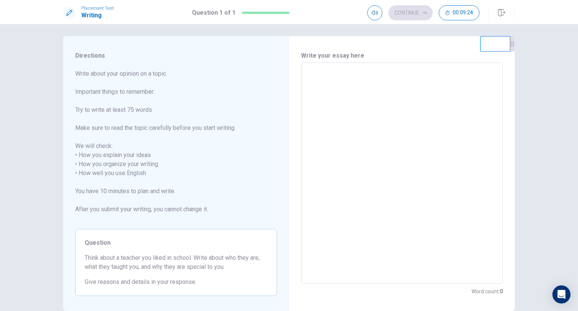
scroll to position [0, 0]
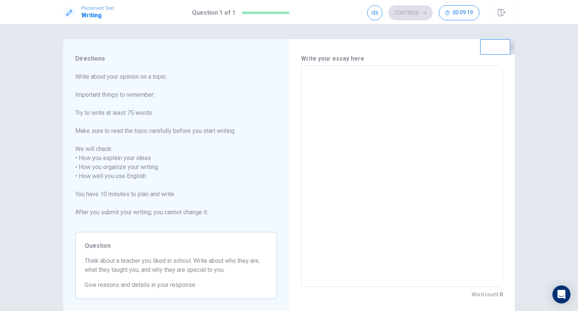
click at [324, 82] on textarea at bounding box center [402, 176] width 191 height 209
type textarea "t"
type textarea "x"
type textarea "t"
type textarea "x"
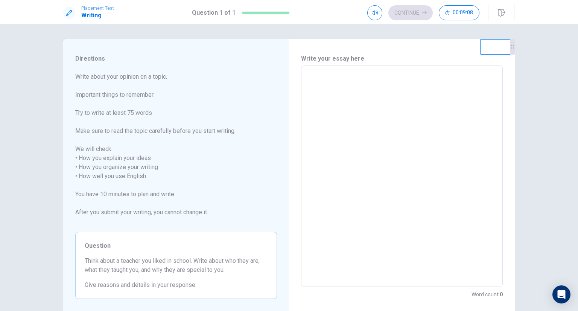
type textarea "x"
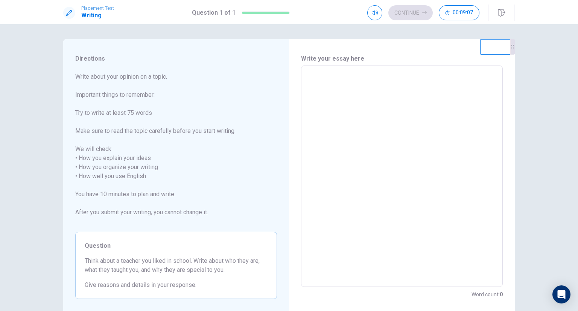
type textarea "x"
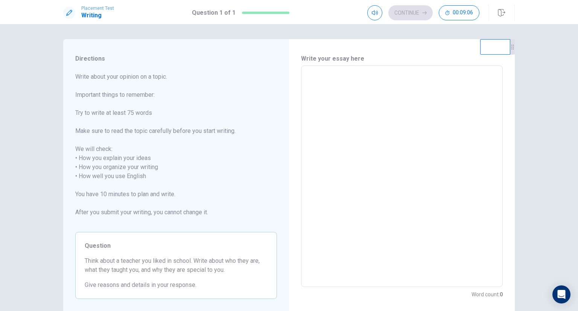
type textarea "x"
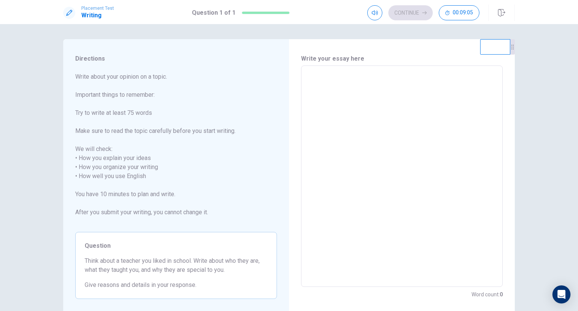
type textarea "x"
type textarea "T"
type textarea "x"
type textarea "TH"
type textarea "x"
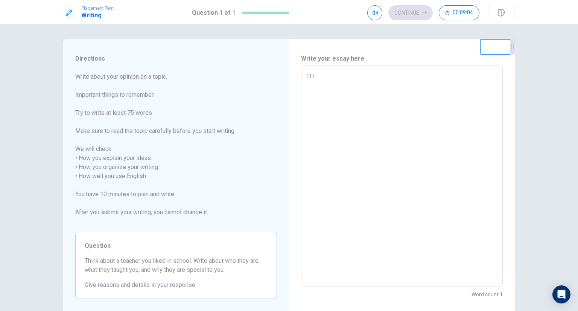
type textarea "THE"
type textarea "x"
type textarea "THE"
type textarea "x"
type textarea "THE F"
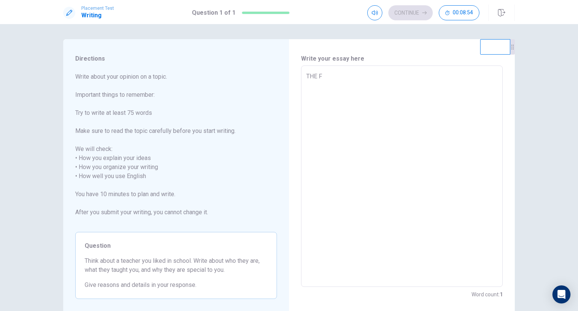
type textarea "x"
type textarea "THE FI"
type textarea "x"
type textarea "THE FIR"
type textarea "x"
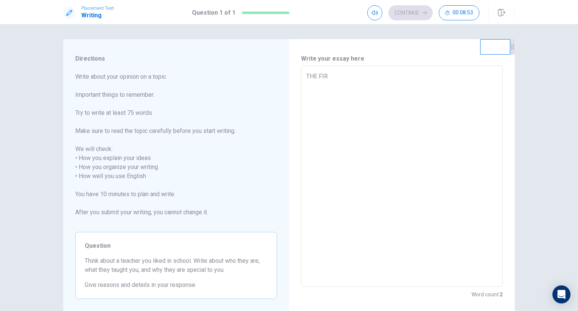
type textarea "THE FIRS"
type textarea "x"
type textarea "THE FIRST"
type textarea "x"
type textarea "THE FIRST"
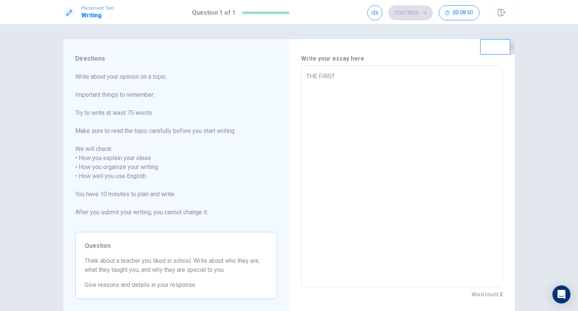
type textarea "x"
type textarea "THE FIRST T"
type textarea "x"
type textarea "THE FIRST TE"
type textarea "x"
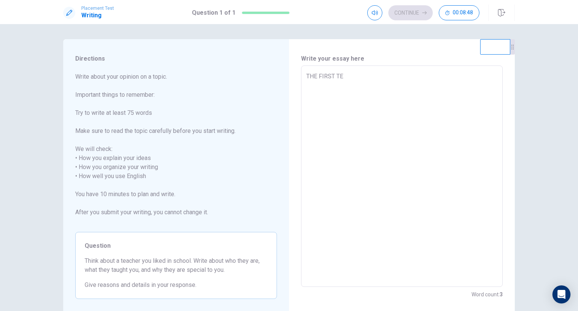
type textarea "THE FIRST TEA"
type textarea "x"
type textarea "THE FIRST TEAC"
type textarea "x"
type textarea "THE FIRST TEACH"
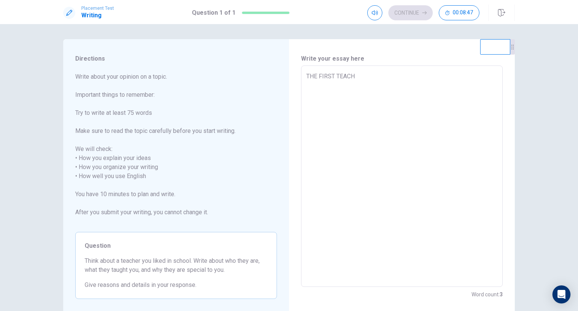
type textarea "x"
type textarea "THE FIRST TEACHE"
type textarea "x"
type textarea "THE FIRST TEACHER"
type textarea "x"
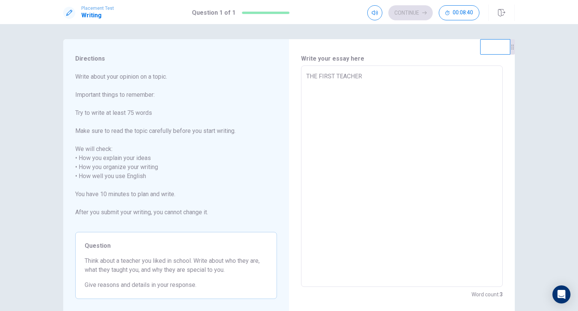
type textarea "THE FIRST TEACHER"
type textarea "x"
type textarea "THE FIRST TEACHER"
type textarea "x"
type textarea "THE FIRST TEACHER m"
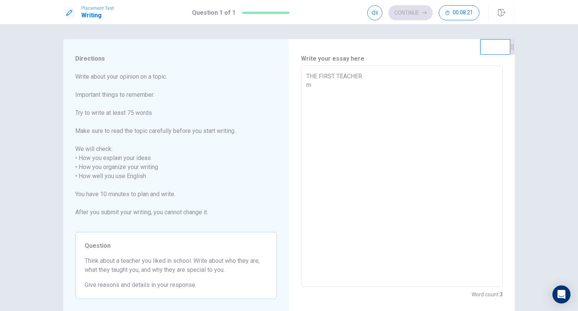
type textarea "x"
type textarea "THE FIRST TEACHER mw"
type textarea "x"
type textarea "THE FIRST TEACHER mw"
type textarea "x"
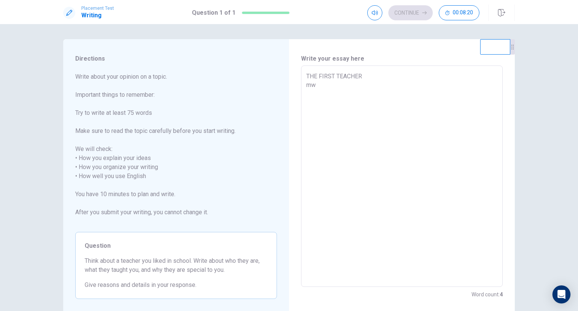
type textarea "THE FIRST TEACHER mw"
type textarea "x"
type textarea "THE FIRST TEACHER m"
type textarea "x"
type textarea "THE FIRST TEACHER"
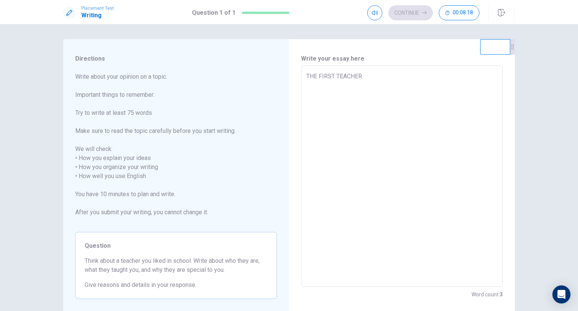
type textarea "x"
type textarea "THE FIRST TEACHER"
type textarea "x"
type textarea "THE FIRST TEACHER M"
type textarea "x"
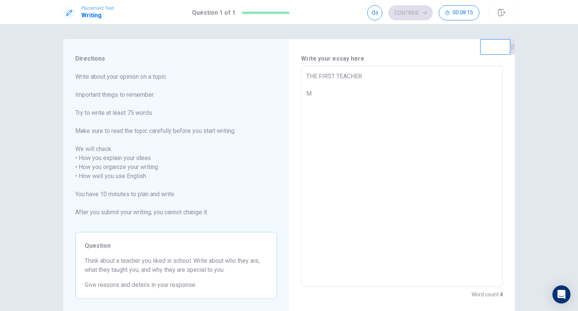
type textarea "THE FIRST TEACHER M"
type textarea "x"
type textarea "THE FIRST TEACHER M y"
type textarea "x"
type textarea "THE FIRST TEACHER M y"
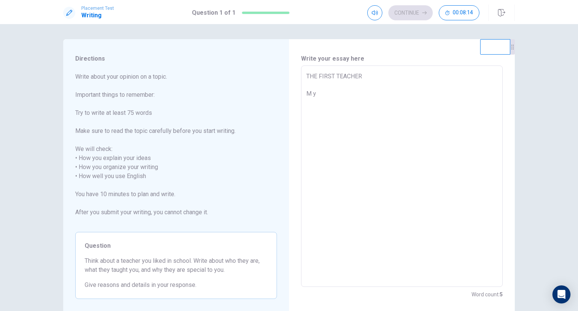
type textarea "x"
type textarea "THE FIRST TEACHER M y"
type textarea "x"
type textarea "THE FIRST TEACHER M"
type textarea "x"
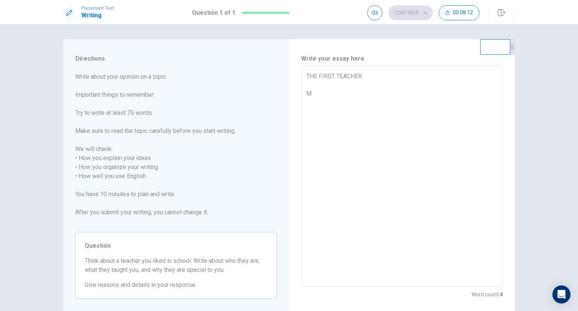
type textarea "THE FIRST TEACHER M"
type textarea "x"
type textarea "THE FIRST TEACHER My"
type textarea "x"
type textarea "THE FIRST TEACHER My"
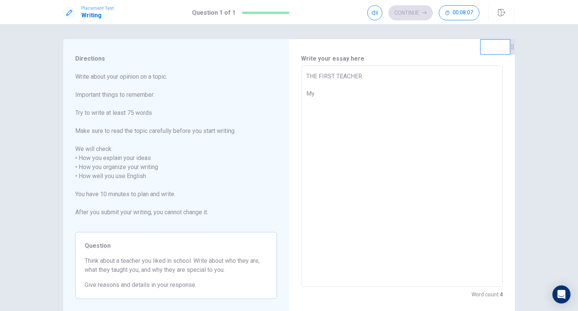
type textarea "x"
type textarea "THE FIRST TEACHER My f"
type textarea "x"
type textarea "THE FIRST TEACHER My fr"
type textarea "x"
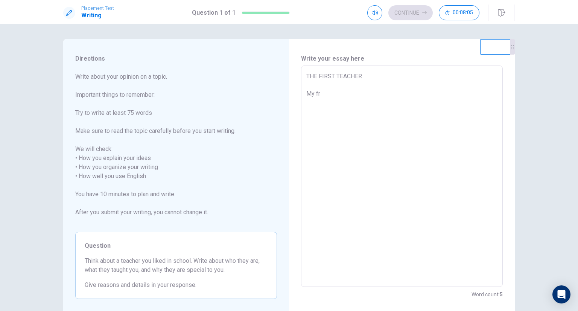
type textarea "THE FIRST TEACHER My fri"
type textarea "x"
type textarea "THE FIRST TEACHER My fris"
type textarea "x"
type textarea "THE FIRST TEACHER My [PERSON_NAME]"
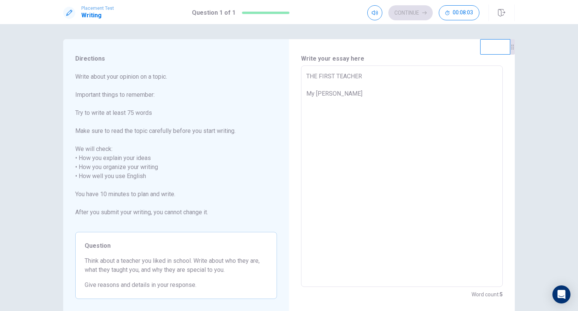
type textarea "x"
type textarea "THE FIRST TEACHER My [PERSON_NAME]"
type textarea "x"
type textarea "THE FIRST TEACHER My [PERSON_NAME] y"
type textarea "x"
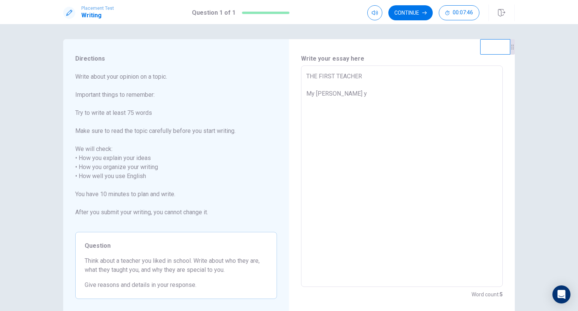
type textarea "THE FIRST TEACHER My [PERSON_NAME] ye"
type textarea "x"
type textarea "THE FIRST TEACHER My [PERSON_NAME] yea"
type textarea "x"
type textarea "THE FIRST TEACHER My [PERSON_NAME] year"
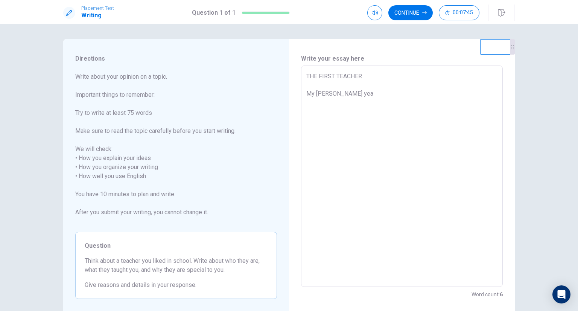
type textarea "x"
type textarea "THE FIRST TEACHER My [PERSON_NAME] year"
type textarea "x"
type textarea "THE FIRST TEACHER My [PERSON_NAME] year s"
type textarea "x"
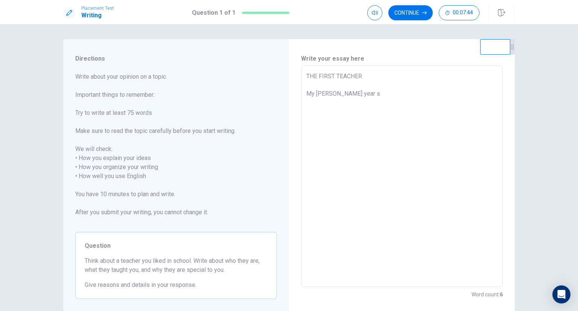
type textarea "THE FIRST TEACHER My [PERSON_NAME] year st"
type textarea "x"
type textarea "THE FIRST TEACHER My [PERSON_NAME] year stu"
type textarea "x"
type textarea "THE FIRST TEACHER My [PERSON_NAME] year stud"
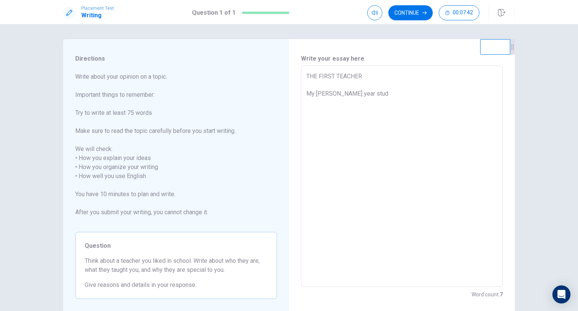
type textarea "x"
type textarea "THE FIRST TEACHER My [PERSON_NAME] year study"
type textarea "x"
type textarea "THE FIRST TEACHER My [PERSON_NAME] year study"
type textarea "x"
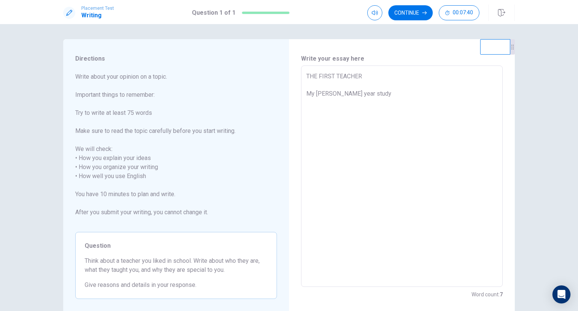
type textarea "THE FIRST TEACHER My [PERSON_NAME] year study i"
type textarea "x"
type textarea "THE FIRST TEACHER My [PERSON_NAME] year study in"
type textarea "x"
type textarea "THE FIRST TEACHER My [PERSON_NAME] year study in"
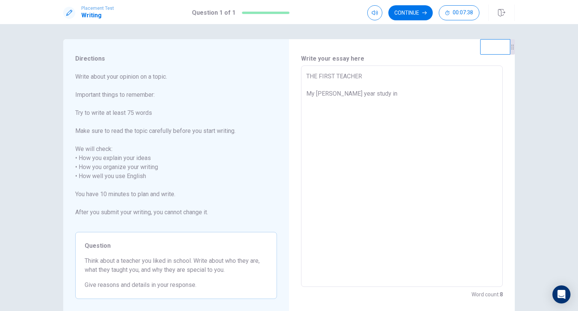
type textarea "x"
type textarea "THE FIRST TEACHER My [PERSON_NAME] year study in t"
type textarea "x"
type textarea "THE FIRST TEACHER My [PERSON_NAME] year study in th"
type textarea "x"
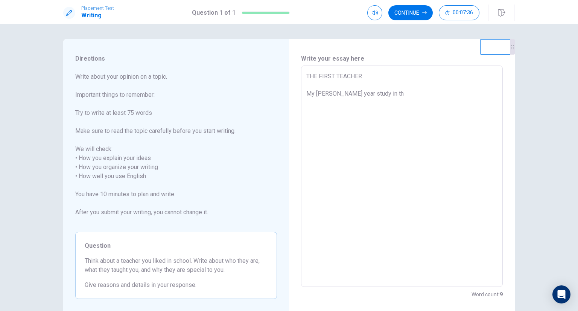
type textarea "THE FIRST TEACHER My [PERSON_NAME] year study in the"
type textarea "x"
type textarea "THE FIRST TEACHER My [PERSON_NAME] year study in the"
type textarea "x"
type textarea "THE FIRST TEACHER My [PERSON_NAME] year study in the s"
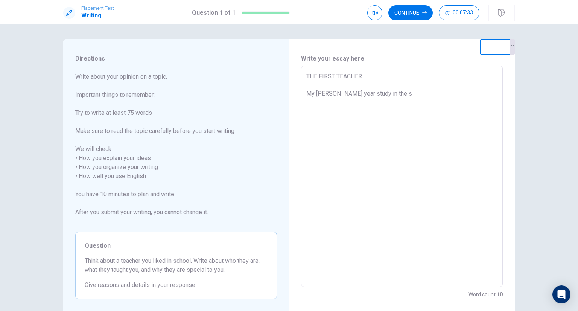
type textarea "x"
type textarea "THE FIRST TEACHER My [PERSON_NAME] year study in the sc"
type textarea "x"
type textarea "THE FIRST TEACHER My [PERSON_NAME] year study in the sch"
type textarea "x"
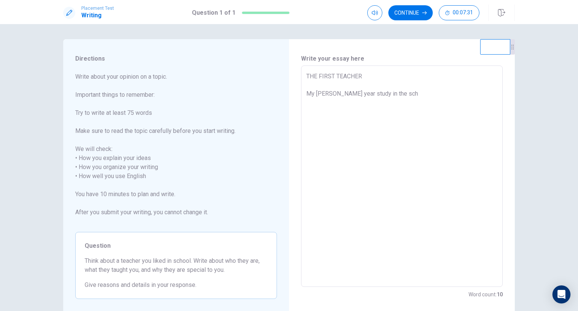
type textarea "THE FIRST TEACHER My [PERSON_NAME] year study in the scho"
type textarea "x"
type textarea "THE FIRST TEACHER My [PERSON_NAME] year study in the schoo"
type textarea "x"
type textarea "THE FIRST TEACHER My [PERSON_NAME] year study in the school"
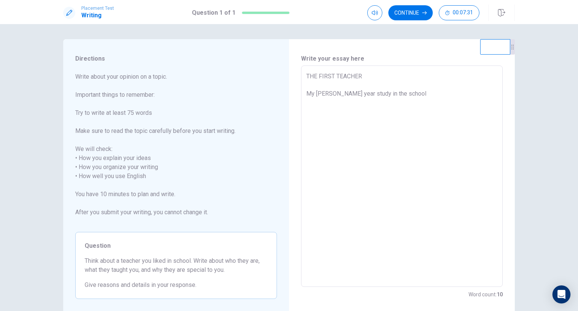
type textarea "x"
type textarea "THE FIRST TEACHER My [PERSON_NAME] year study in the school"
type textarea "x"
type textarea "THE FIRST TEACHER My [PERSON_NAME] year study in the school ,"
type textarea "x"
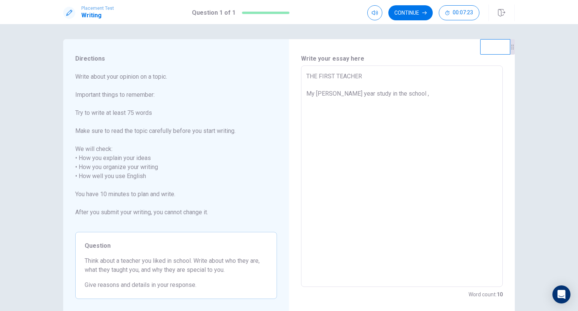
type textarea "THE FIRST TEACHER My [PERSON_NAME] year study in the school ,"
type textarea "x"
type textarea "THE FIRST TEACHER My [PERSON_NAME] year study in the school , l"
type textarea "x"
type textarea "THE FIRST TEACHER My [PERSON_NAME] year study in the school , le"
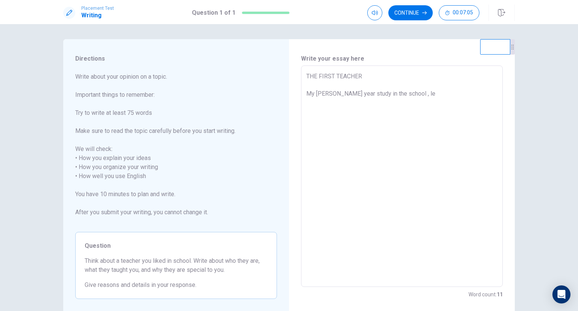
type textarea "x"
type textarea "THE FIRST TEACHER My [PERSON_NAME] year study in the school , lea"
type textarea "x"
type textarea "THE FIRST TEACHER My [PERSON_NAME] year study in the school , [PERSON_NAME]"
type textarea "x"
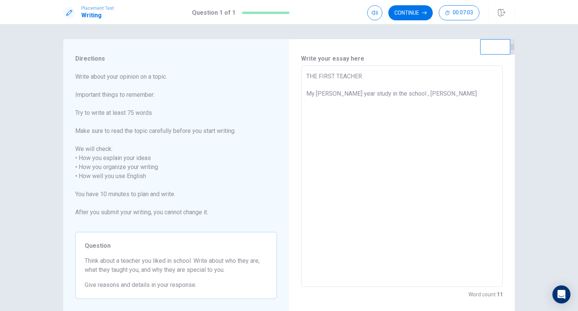
type textarea "THE FIRST TEACHER My [PERSON_NAME] year study in the school , learn"
type textarea "x"
type textarea "THE FIRST TEACHER My [PERSON_NAME] year study in the school , learni"
type textarea "x"
type textarea "THE FIRST TEACHER My [PERSON_NAME] year study in the school , learnin"
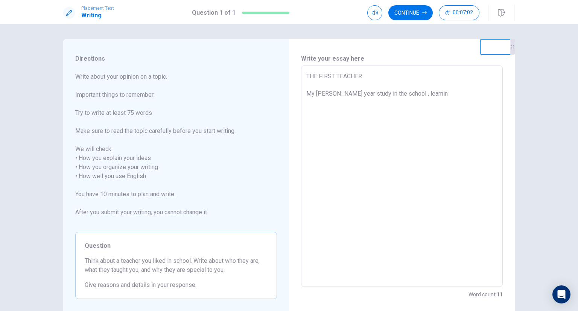
type textarea "x"
type textarea "THE FIRST TEACHER My [PERSON_NAME] year study in the school , learning"
type textarea "x"
type textarea "THE FIRST TEACHER My [PERSON_NAME] year study in the school , learning"
type textarea "x"
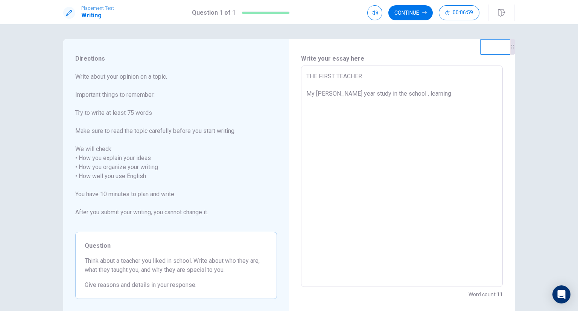
type textarea "THE FIRST TEACHER My [PERSON_NAME] year study in the school , learning s"
type textarea "x"
type textarea "THE FIRST TEACHER My [PERSON_NAME] year study in the school , learning st"
type textarea "x"
type textarea "THE FIRST TEACHER My [PERSON_NAME] year study in the school , learning stu"
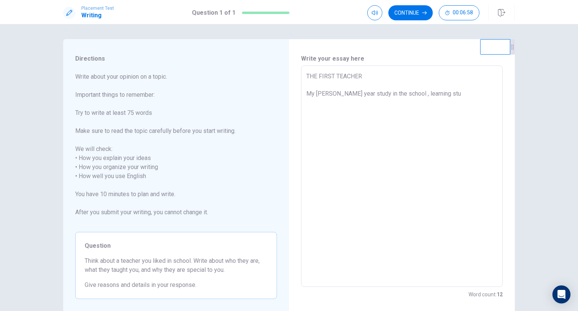
type textarea "x"
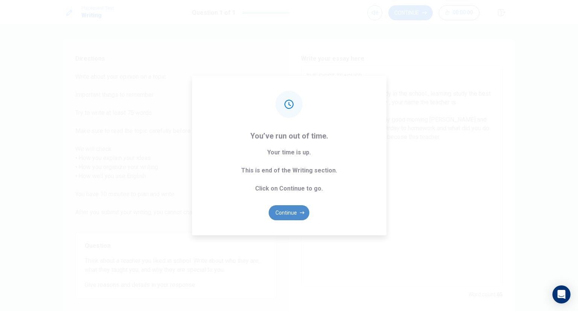
click at [289, 215] on button "Continue" at bounding box center [289, 212] width 41 height 15
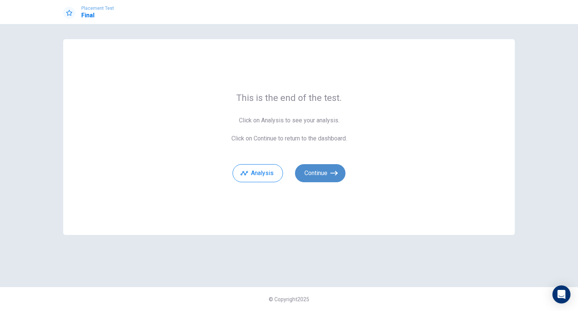
click at [315, 176] on button "Continue" at bounding box center [320, 173] width 50 height 18
